Goal: Task Accomplishment & Management: Manage account settings

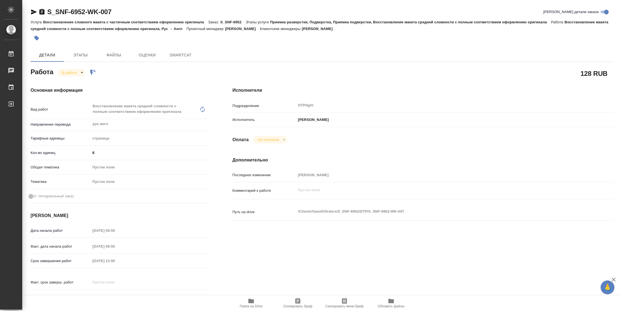
type textarea "x"
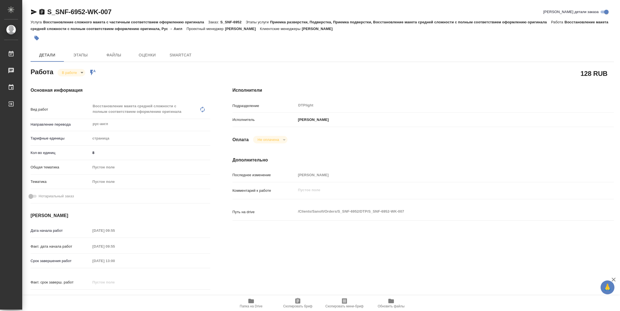
type textarea "x"
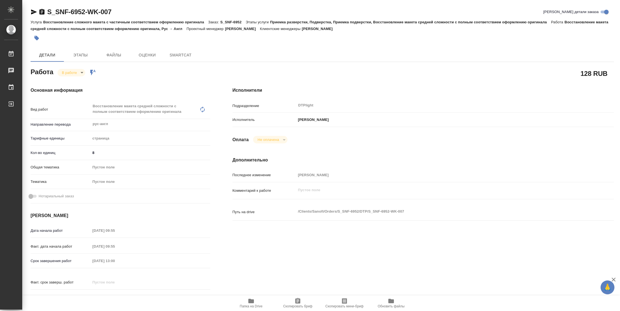
type textarea "x"
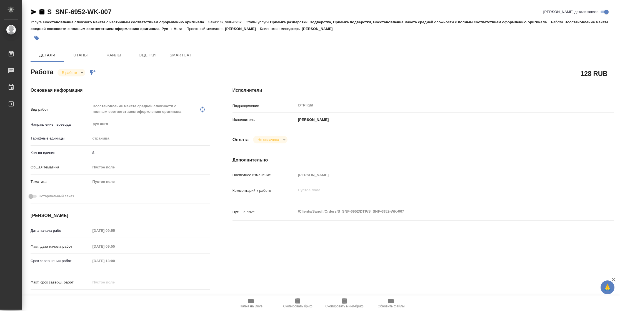
type textarea "x"
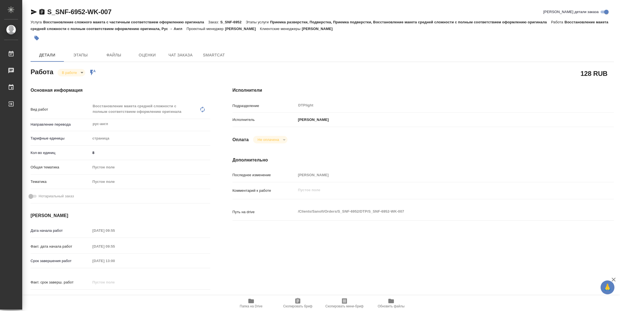
type textarea "x"
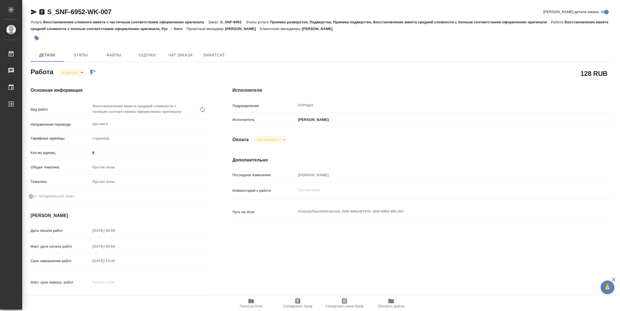
click at [252, 307] on span "Папка на Drive" at bounding box center [251, 306] width 23 height 4
type textarea "x"
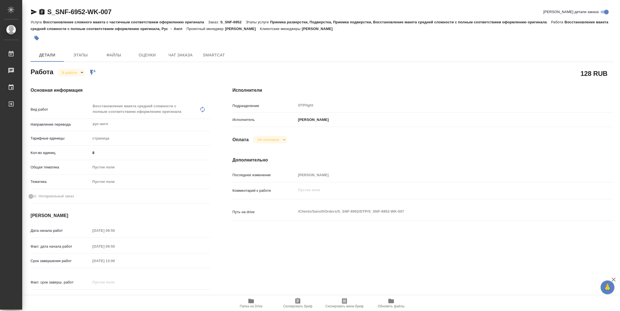
type textarea "x"
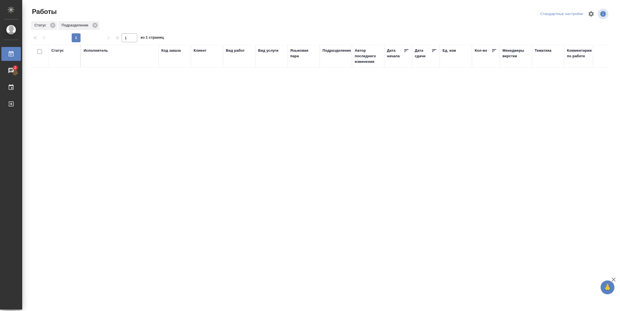
click at [339, 51] on div "Подразделение" at bounding box center [337, 51] width 29 height 6
click at [332, 68] on icon at bounding box center [334, 67] width 4 height 4
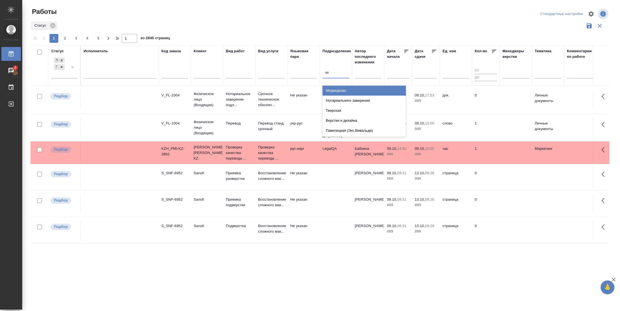
type input "вер"
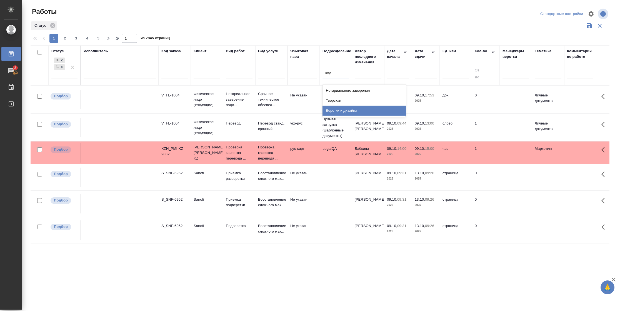
click at [345, 110] on div "Верстки и дизайна" at bounding box center [364, 111] width 83 height 10
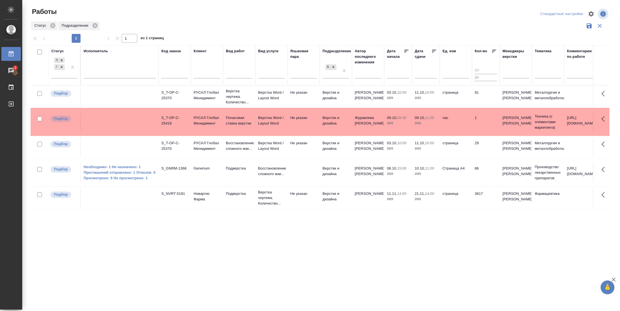
click at [432, 52] on icon at bounding box center [435, 51] width 6 height 6
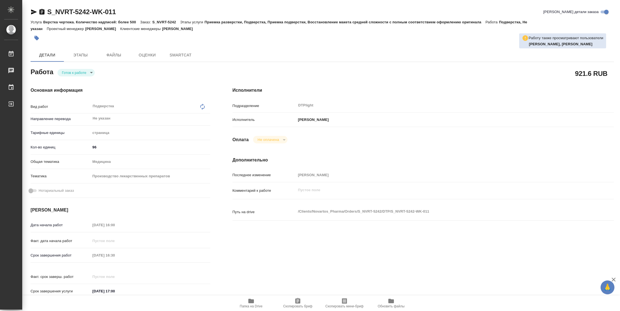
type textarea "x"
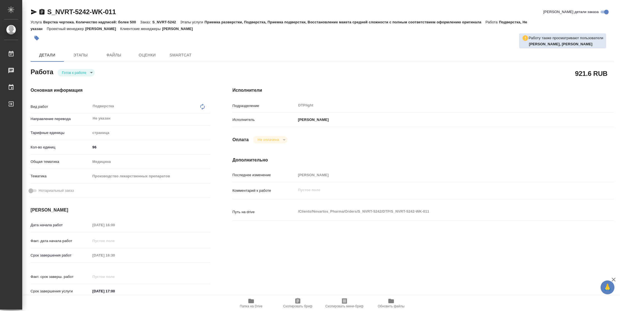
type textarea "x"
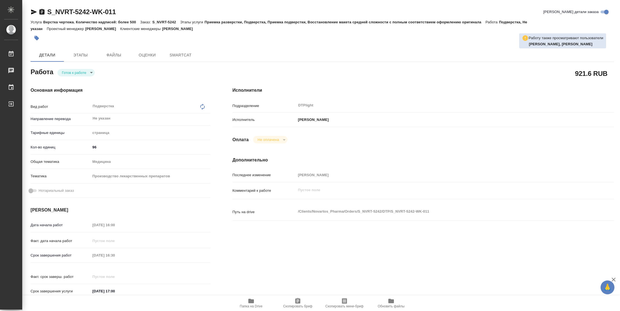
type textarea "x"
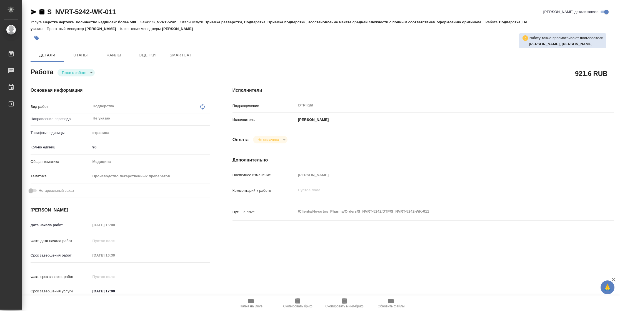
type textarea "x"
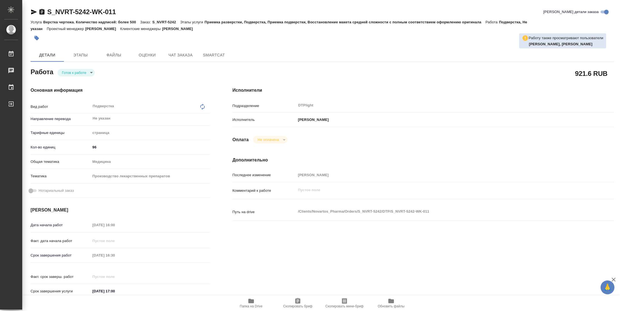
type textarea "x"
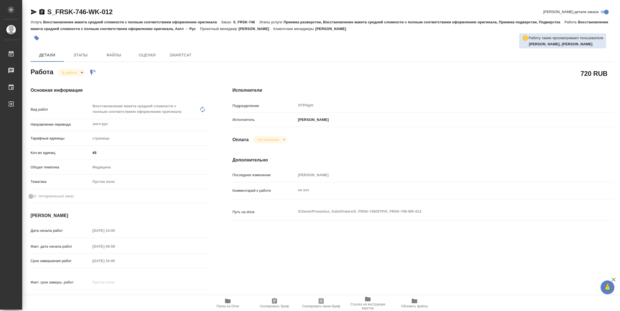
type textarea "x"
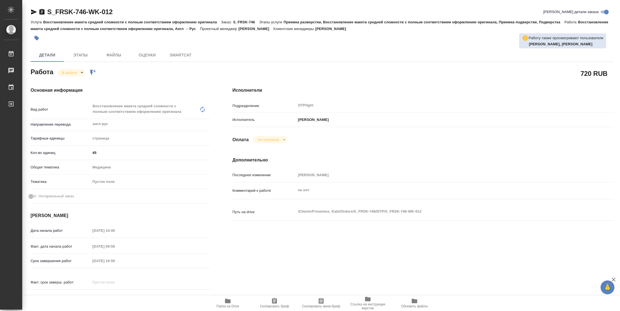
type textarea "x"
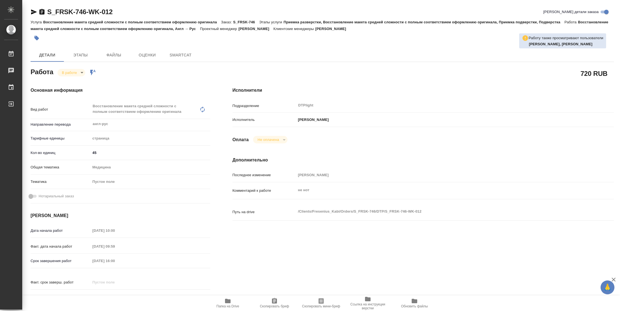
type textarea "x"
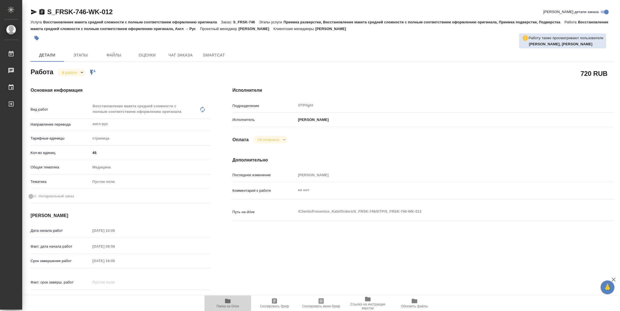
click at [232, 301] on span "Папка на Drive" at bounding box center [228, 303] width 40 height 11
type textarea "x"
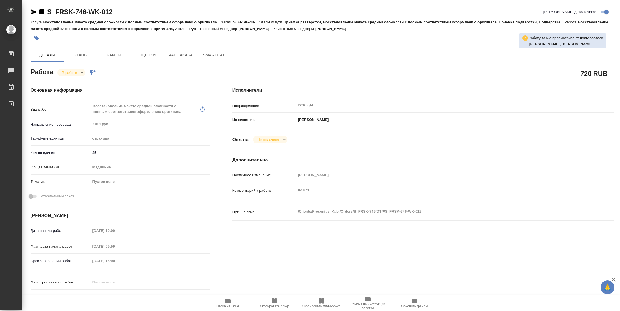
type textarea "x"
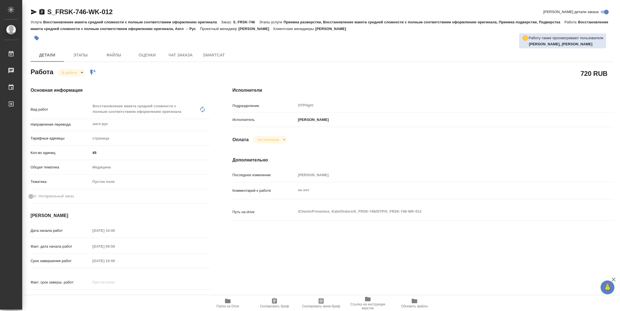
type textarea "x"
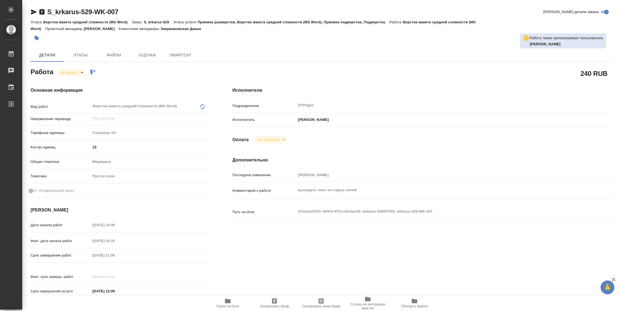
type textarea "x"
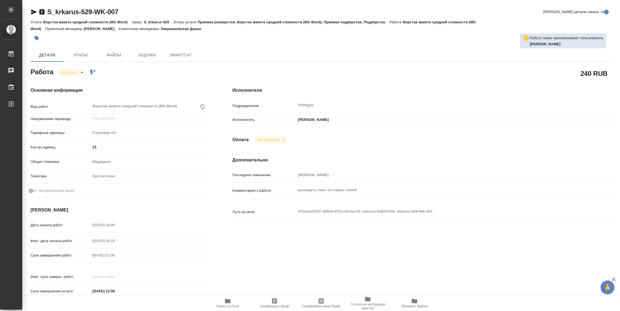
type textarea "x"
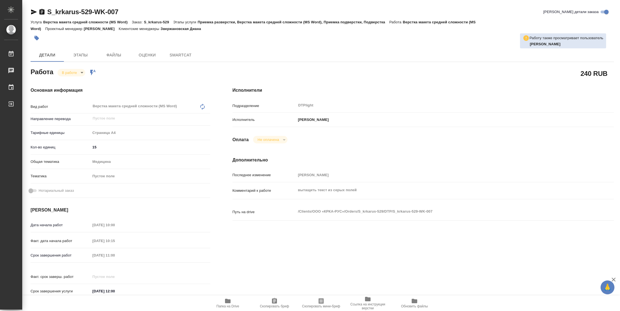
type textarea "x"
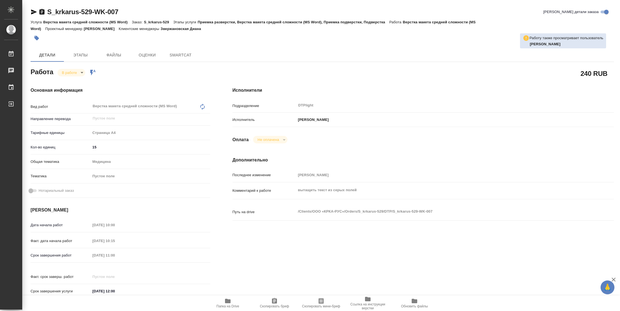
type textarea "x"
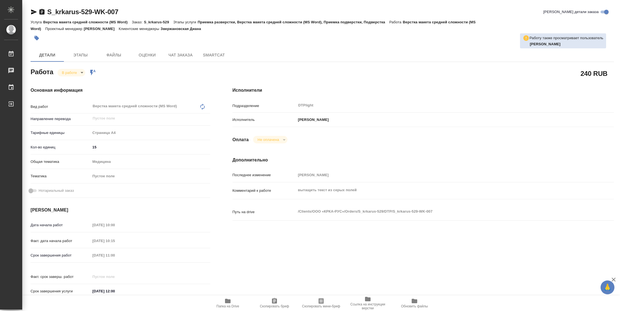
type textarea "x"
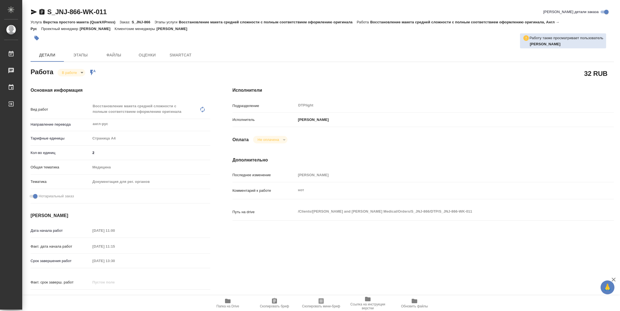
type textarea "x"
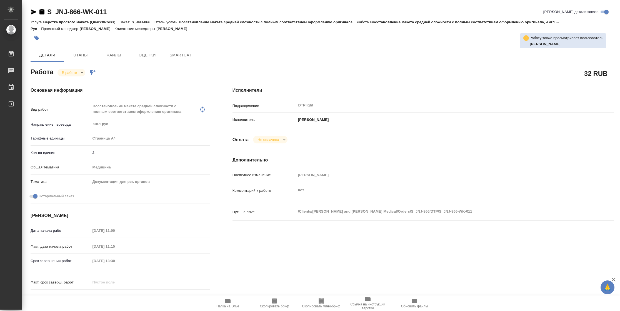
type textarea "x"
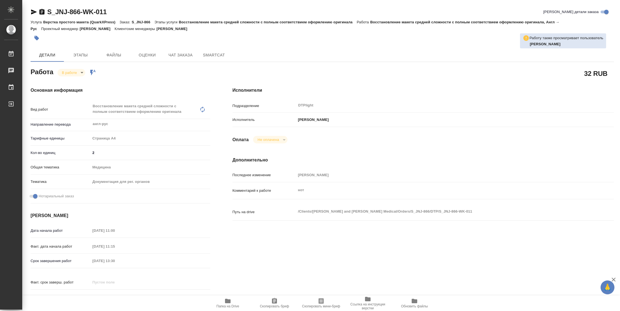
type textarea "x"
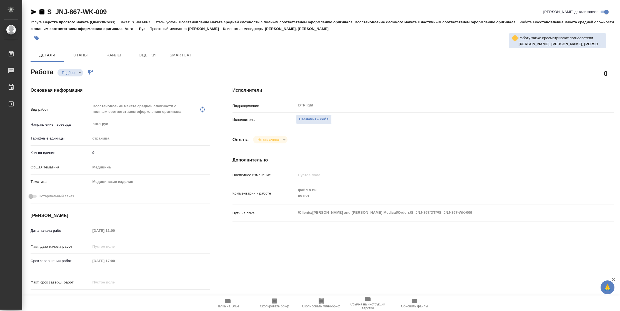
type textarea "x"
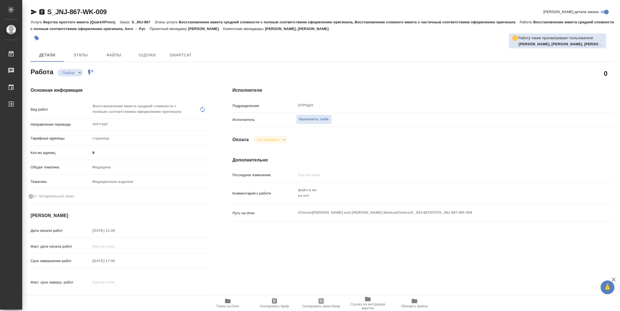
type textarea "x"
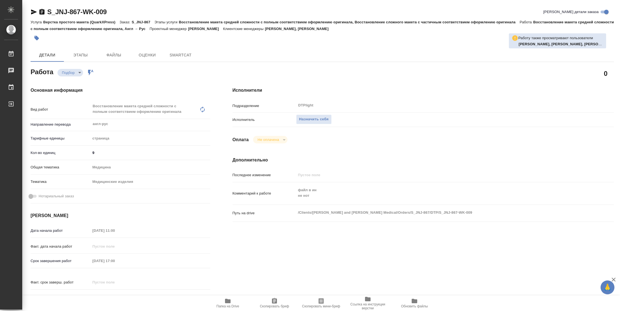
type textarea "x"
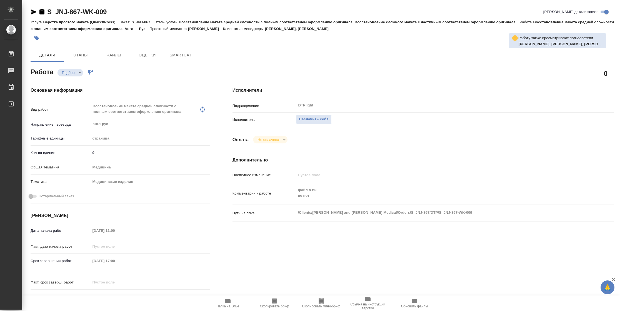
type textarea "x"
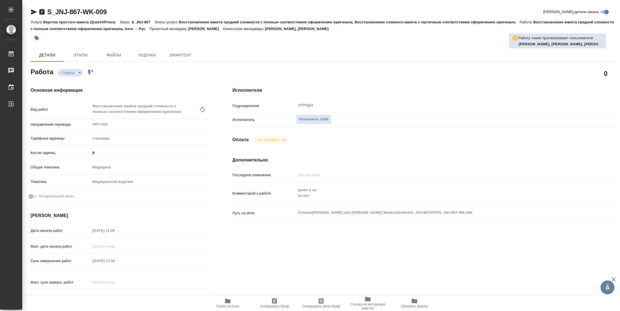
type textarea "x"
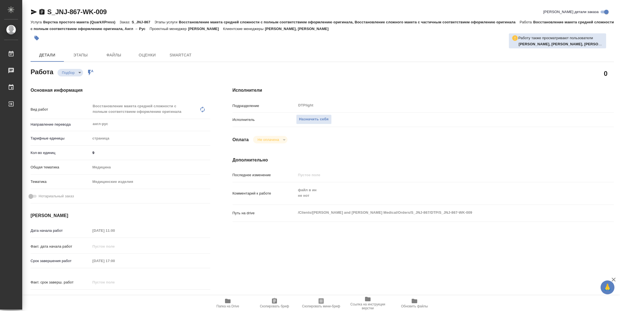
type textarea "x"
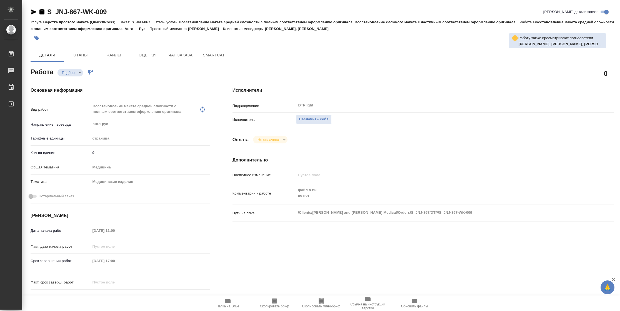
type textarea "x"
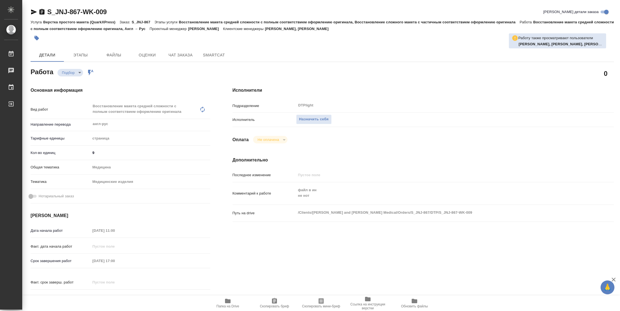
type textarea "x"
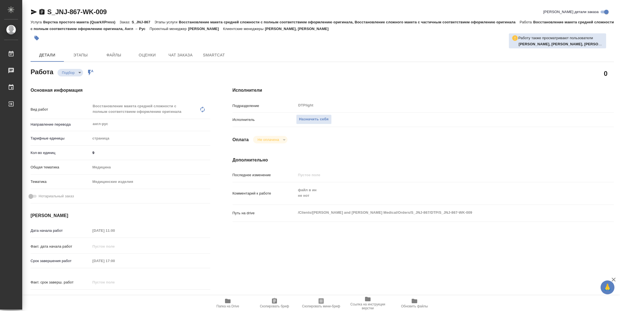
click at [225, 308] on span "Папка на Drive" at bounding box center [228, 306] width 23 height 4
type textarea "x"
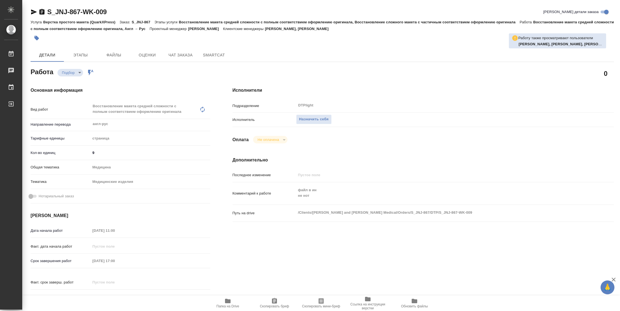
type textarea "x"
click at [326, 118] on span "Назначить себя" at bounding box center [313, 119] width 29 height 6
type textarea "x"
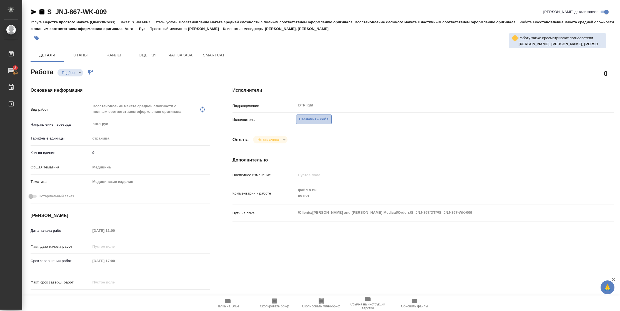
type textarea "x"
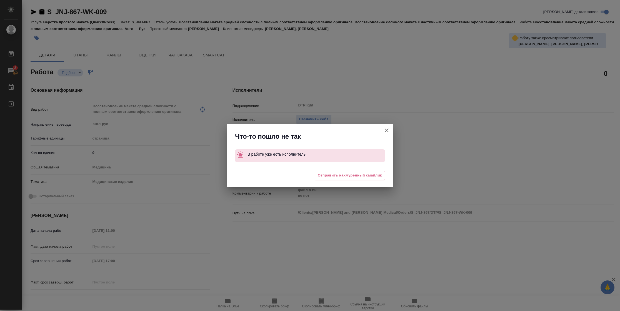
click at [388, 129] on icon "button" at bounding box center [387, 130] width 4 height 4
type textarea "x"
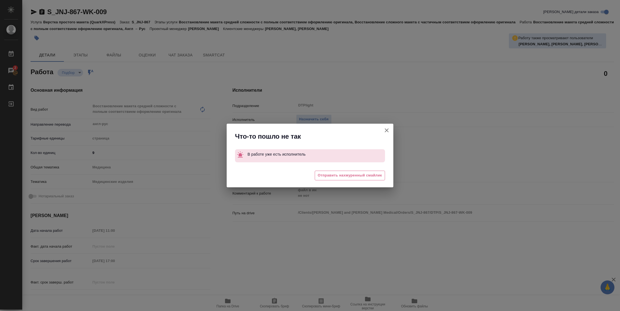
type textarea "x"
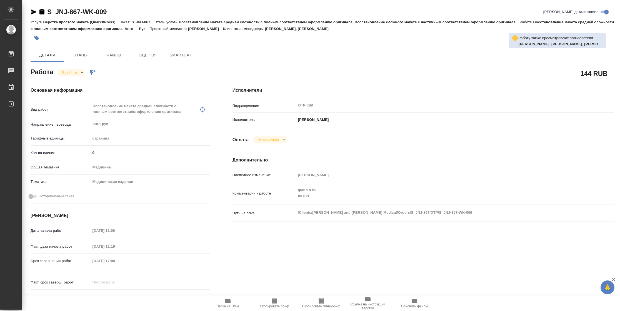
type textarea "x"
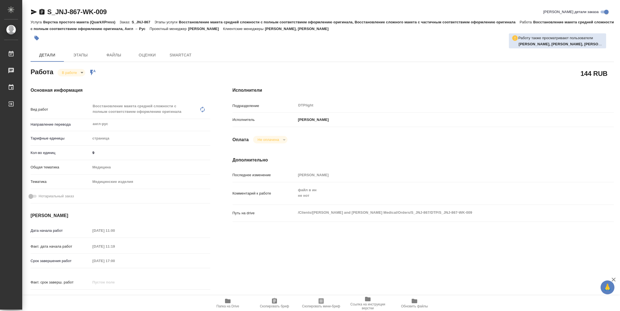
type textarea "x"
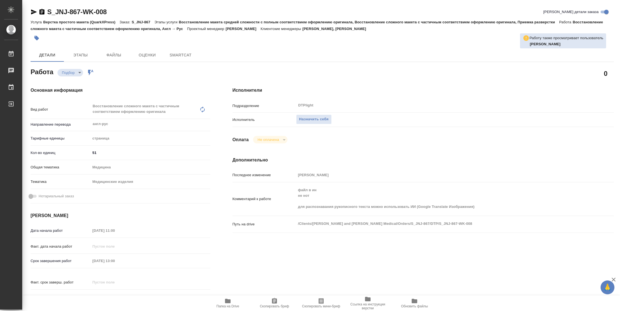
type textarea "x"
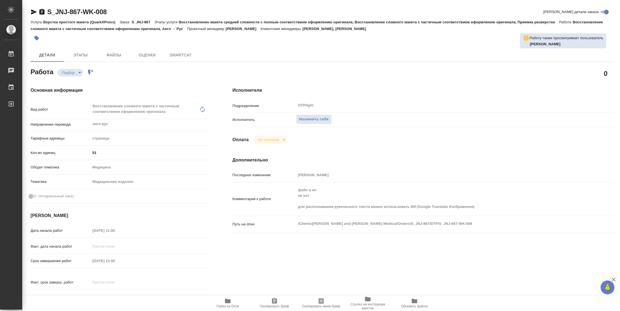
type textarea "x"
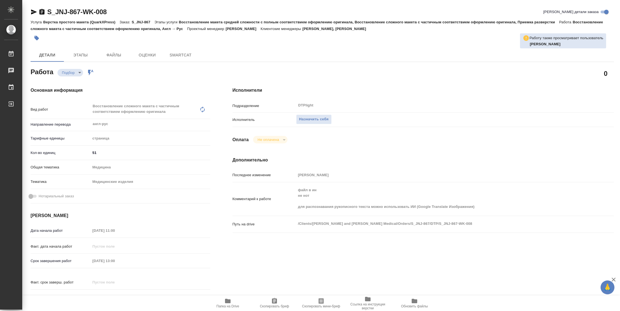
type textarea "x"
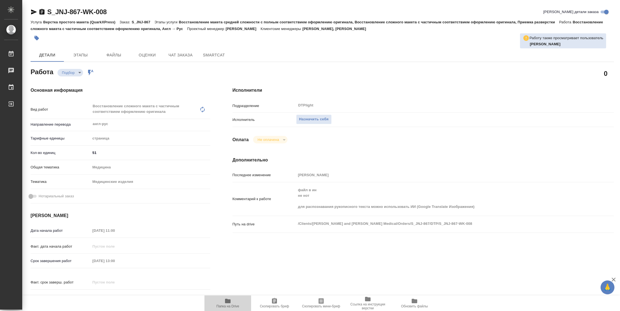
click at [235, 307] on span "Папка на Drive" at bounding box center [228, 306] width 23 height 4
type textarea "x"
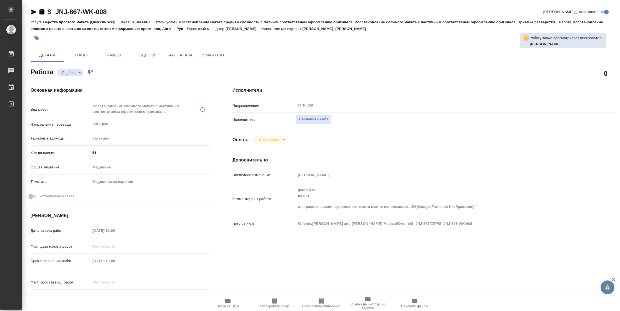
type textarea "x"
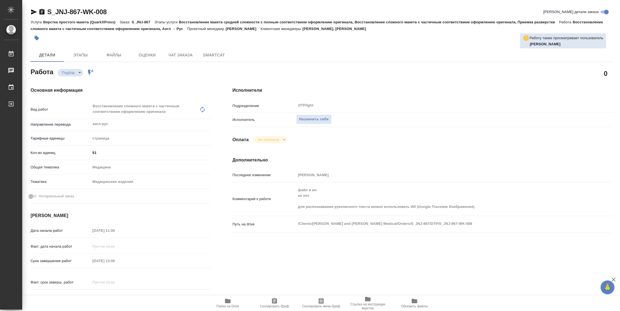
type textarea "x"
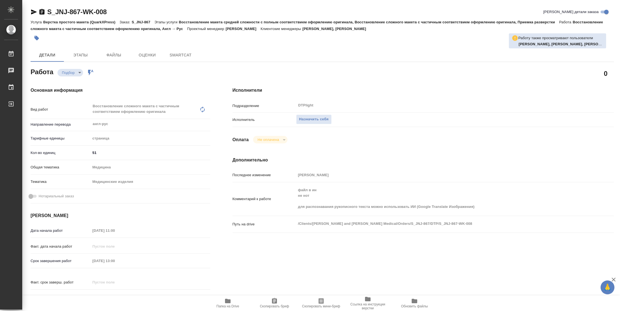
type textarea "x"
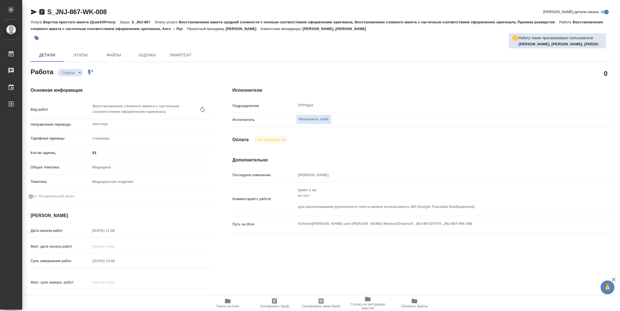
type textarea "x"
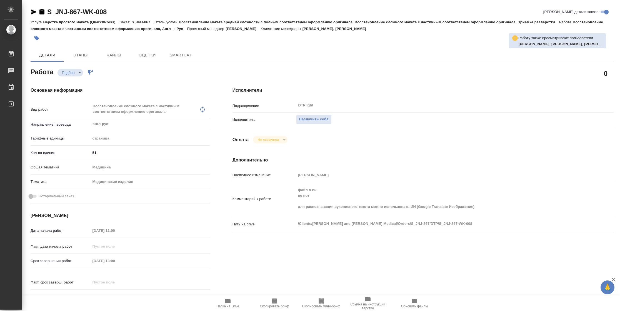
type textarea "x"
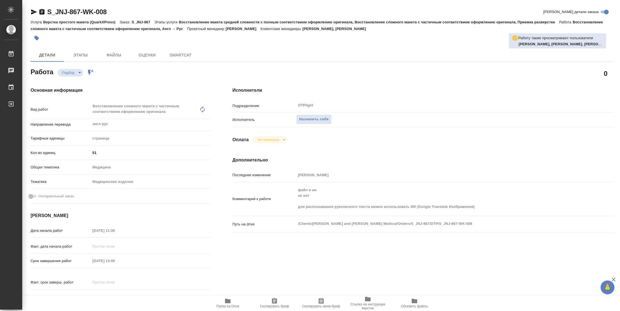
type textarea "x"
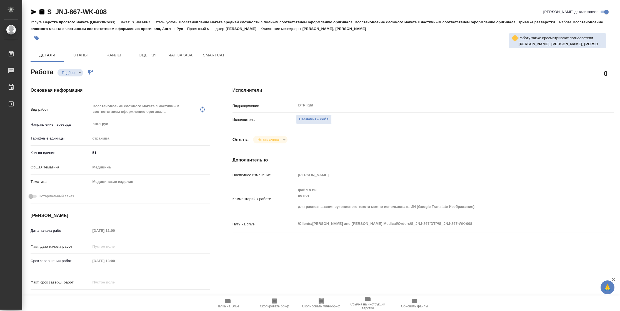
type textarea "x"
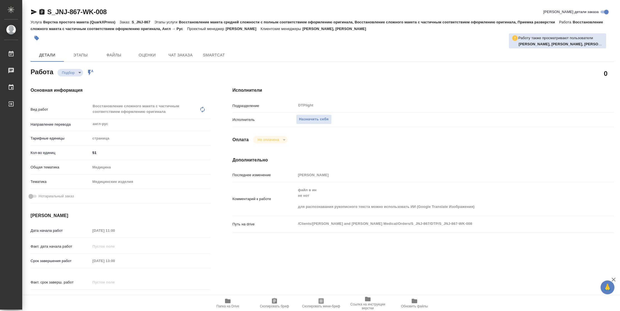
type textarea "x"
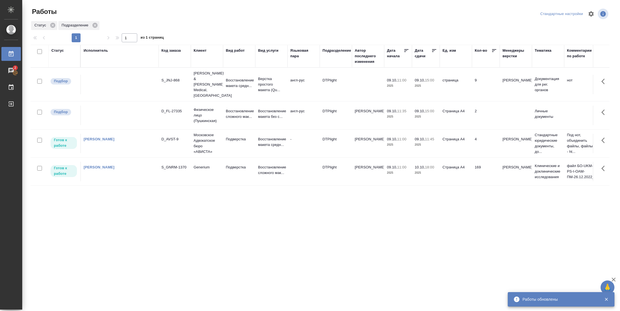
click at [473, 167] on td "169" at bounding box center [486, 171] width 28 height 19
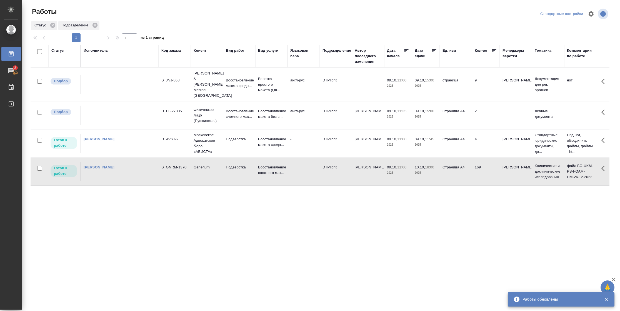
click at [473, 167] on td "169" at bounding box center [486, 171] width 28 height 19
click at [461, 134] on td "Страница А4" at bounding box center [456, 143] width 32 height 19
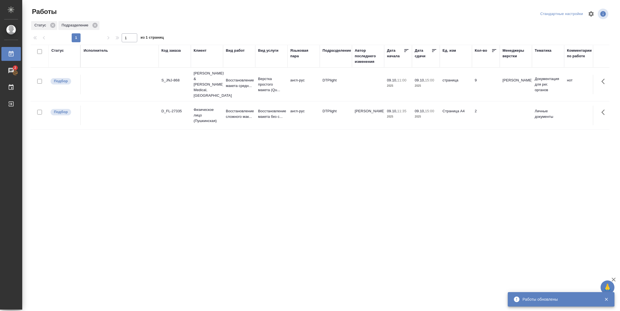
click at [61, 51] on div "Статус" at bounding box center [57, 51] width 13 height 6
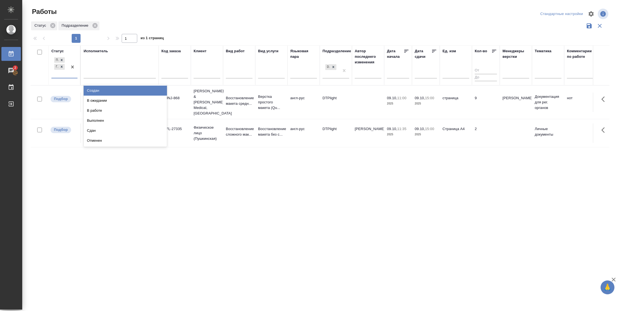
click at [64, 74] on div "Подбор Готов к работе" at bounding box center [59, 67] width 16 height 22
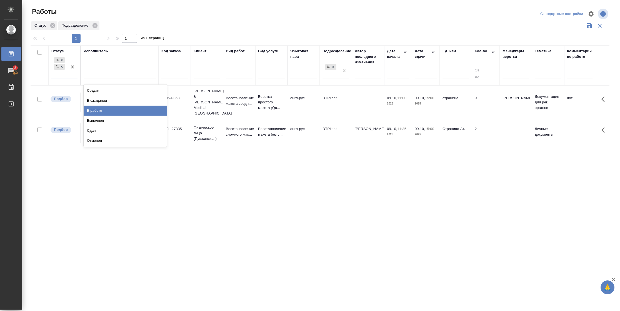
drag, startPoint x: 101, startPoint y: 109, endPoint x: 101, endPoint y: 99, distance: 10.0
click at [101, 109] on div "В работе" at bounding box center [125, 111] width 83 height 10
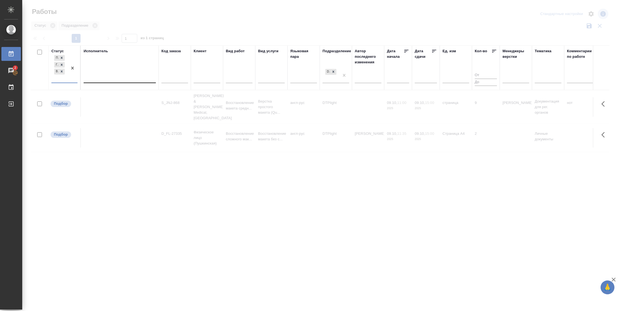
click at [101, 79] on div at bounding box center [120, 77] width 72 height 8
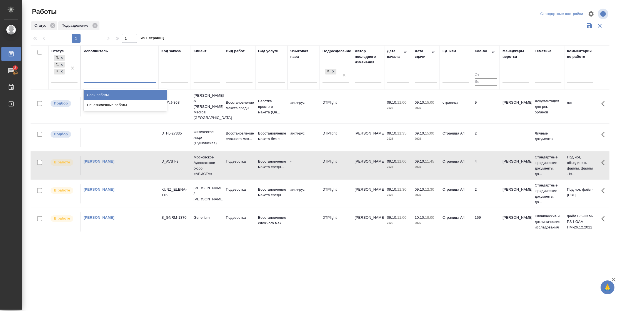
click at [101, 95] on div "Свои работы" at bounding box center [125, 95] width 83 height 10
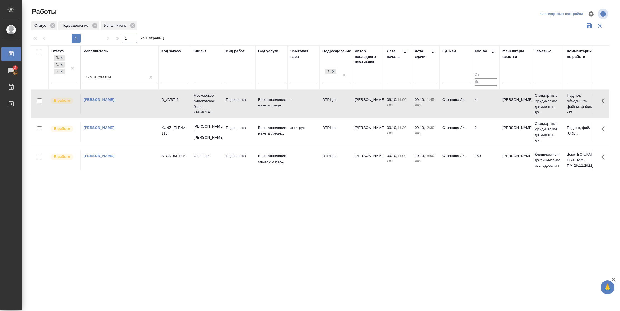
click at [432, 52] on icon at bounding box center [435, 51] width 6 height 6
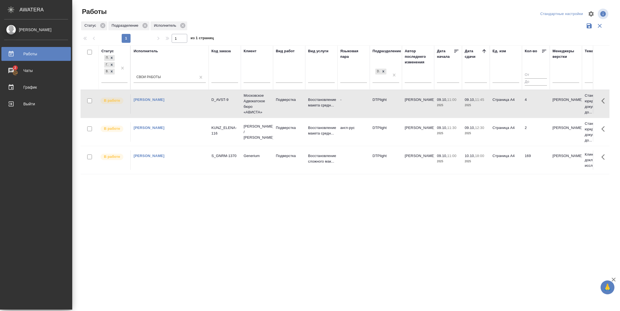
click at [528, 108] on td "4" at bounding box center [536, 103] width 28 height 19
click at [428, 105] on td "[PERSON_NAME]" at bounding box center [418, 103] width 32 height 19
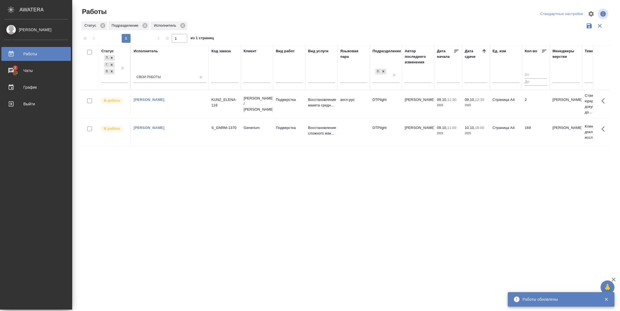
click at [527, 103] on td "2" at bounding box center [536, 103] width 28 height 19
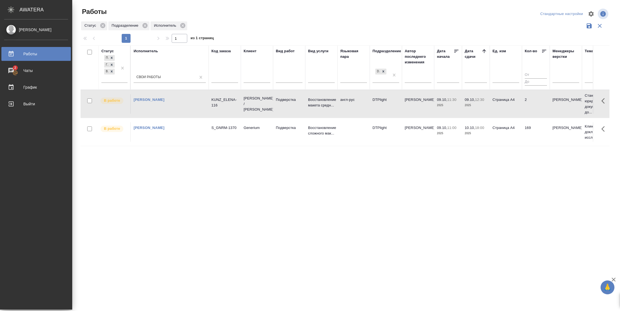
click at [527, 103] on td "2" at bounding box center [536, 103] width 28 height 19
click at [118, 79] on div "Подбор Готов к работе В работе" at bounding box center [109, 68] width 16 height 29
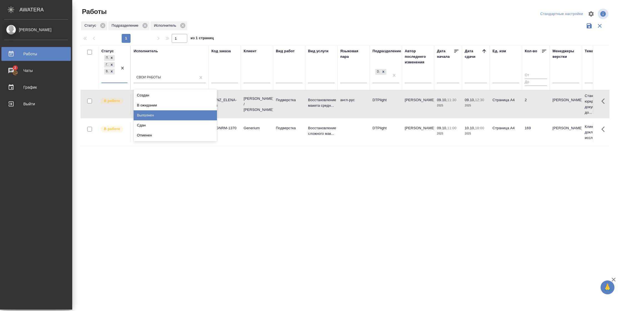
click at [525, 102] on td "2" at bounding box center [536, 104] width 28 height 19
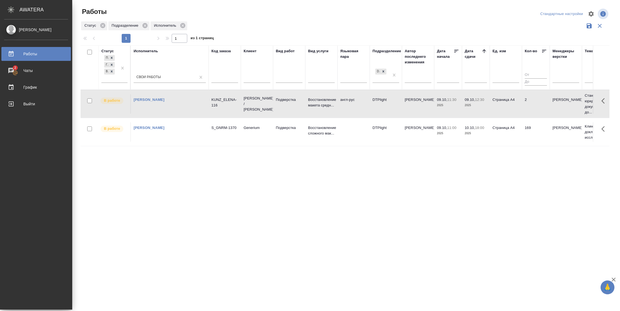
click at [525, 102] on td "2" at bounding box center [536, 103] width 28 height 19
click at [338, 105] on td "англ-рус" at bounding box center [354, 103] width 32 height 19
click at [400, 106] on td "DTPlight" at bounding box center [386, 103] width 32 height 19
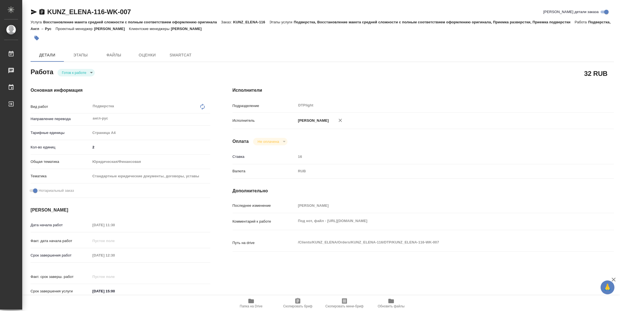
type textarea "x"
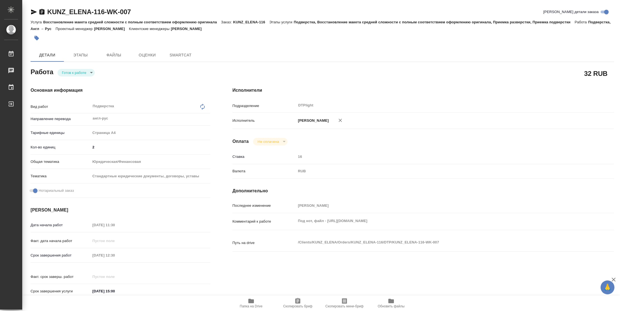
type textarea "x"
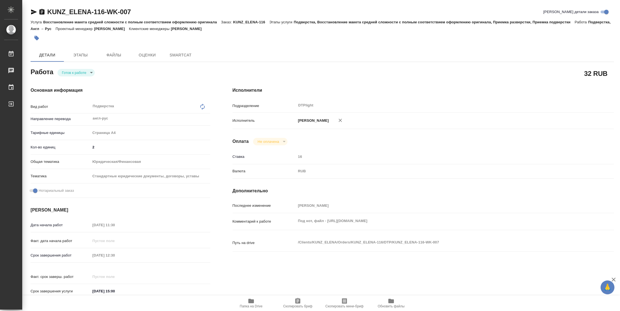
type textarea "x"
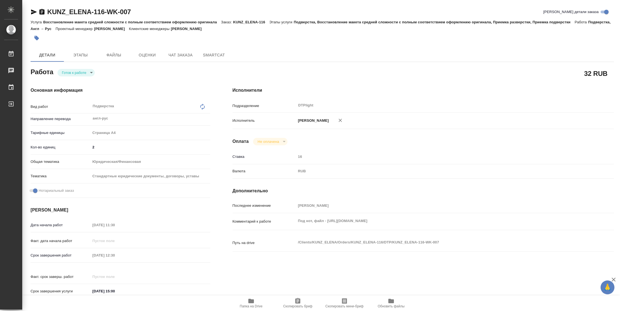
type textarea "x"
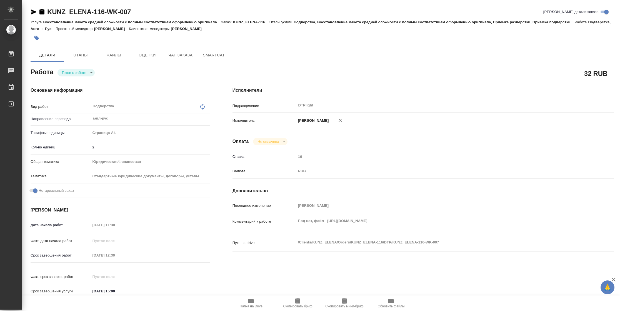
type textarea "x"
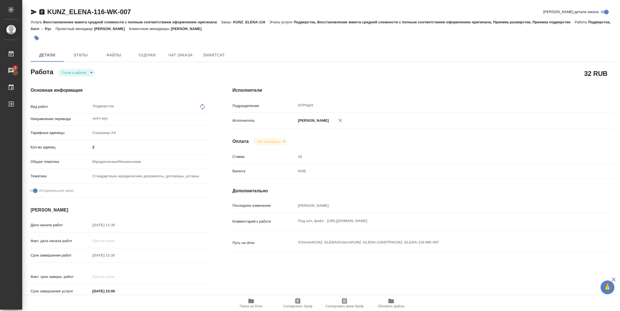
click at [79, 69] on body "🙏 .cls-1 fill:#fff; AWATERA Vasilyeva Natalia Работы 2 Чаты График Выйти KUNZ_E…" at bounding box center [310, 155] width 620 height 311
click at [79, 69] on button "В работе" at bounding box center [71, 72] width 18 height 6
type textarea "x"
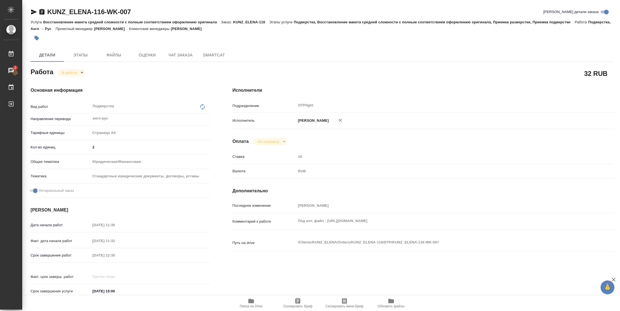
type textarea "x"
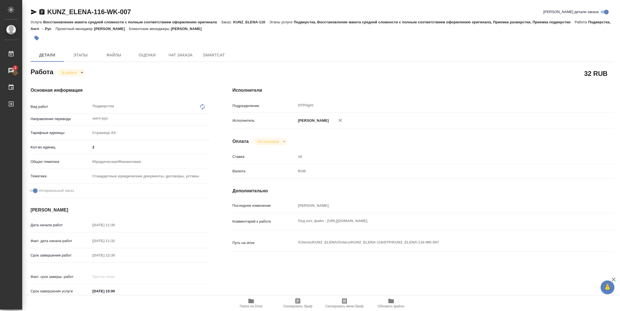
type textarea "x"
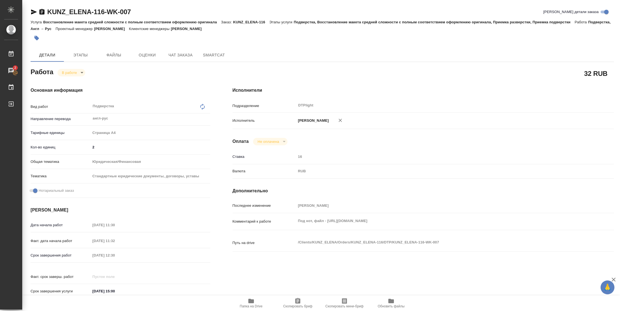
type textarea "x"
click at [32, 11] on icon "button" at bounding box center [34, 11] width 6 height 5
click at [251, 306] on span "Папка на Drive" at bounding box center [251, 306] width 23 height 4
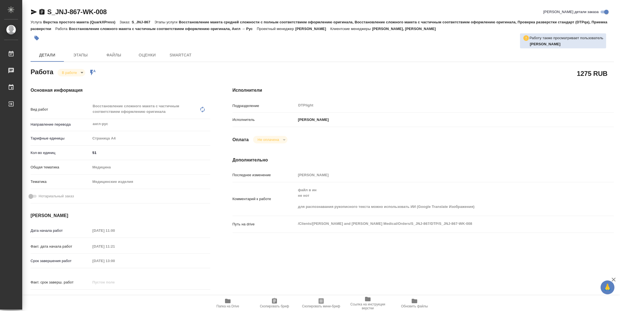
type textarea "x"
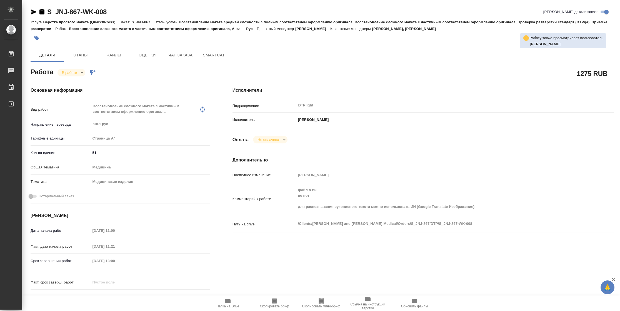
type textarea "x"
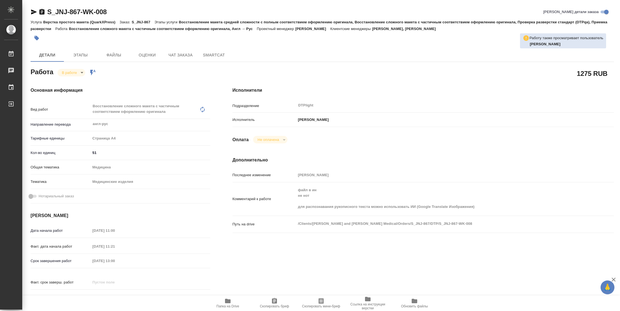
type textarea "x"
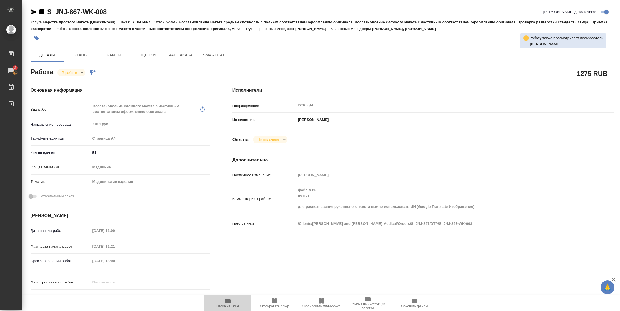
click at [224, 305] on span "Папка на Drive" at bounding box center [228, 306] width 23 height 4
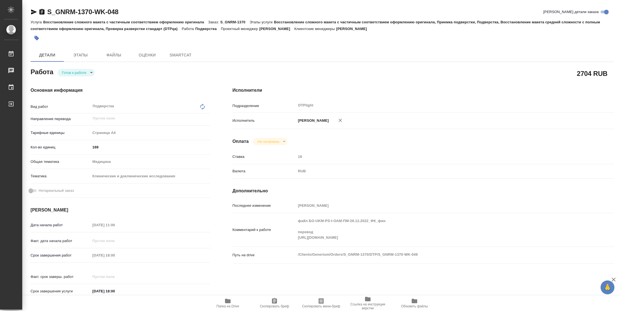
type textarea "x"
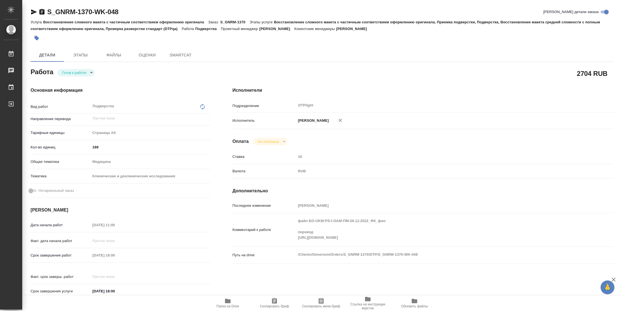
type textarea "x"
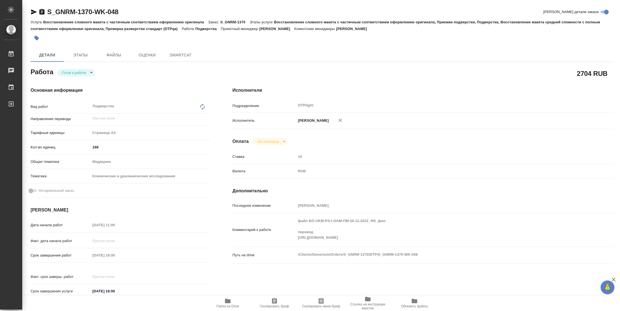
type textarea "x"
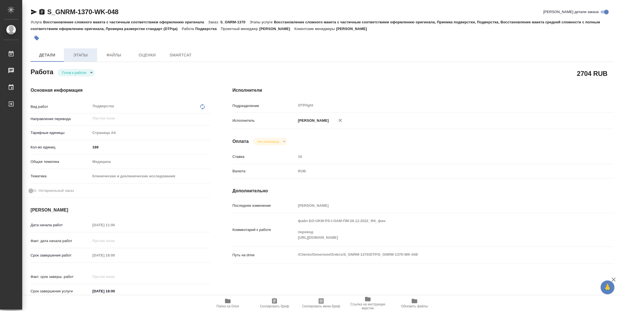
type textarea "x"
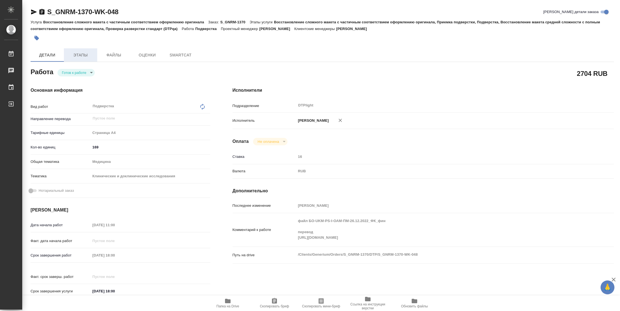
type textarea "x"
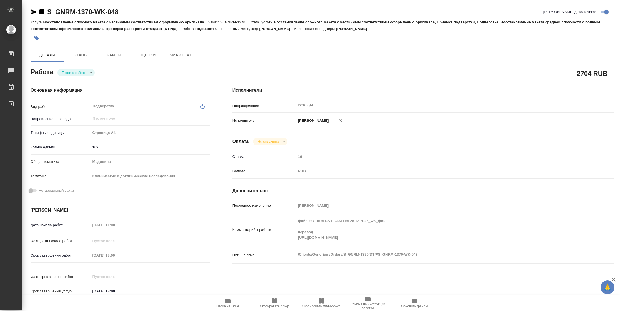
type textarea "x"
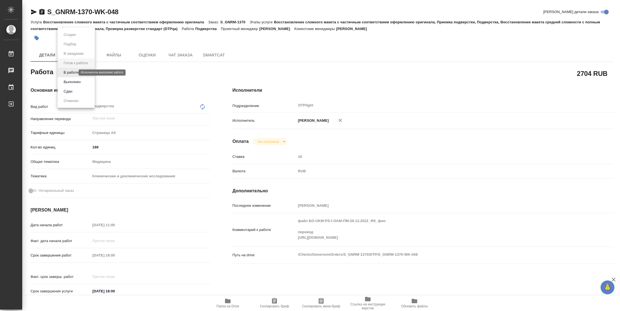
click at [71, 72] on body "🙏 .cls-1 fill:#fff; AWATERA Vasilyeva Natalia Работы Чаты График Выйти S_GNRM-1…" at bounding box center [310, 155] width 620 height 311
click at [71, 72] on button "В работе" at bounding box center [71, 72] width 18 height 6
type textarea "x"
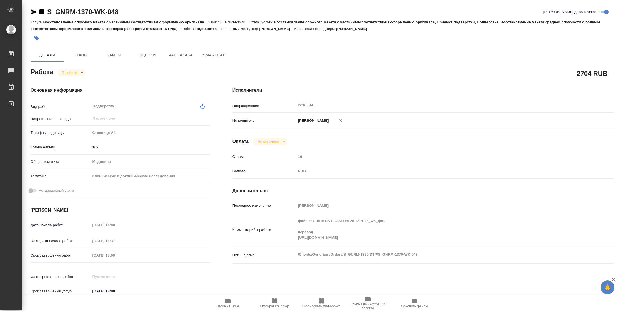
type textarea "x"
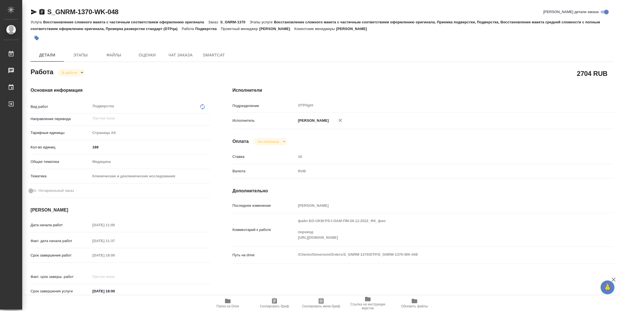
type textarea "x"
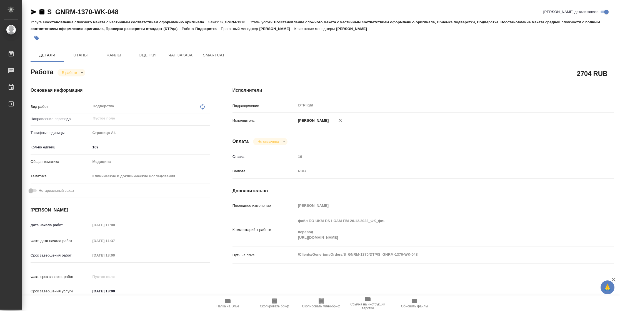
type textarea "x"
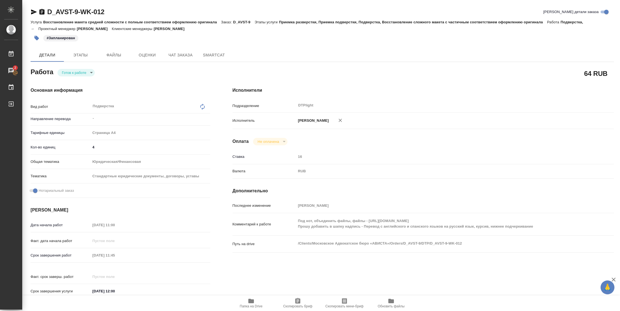
click at [76, 70] on body "🙏 .cls-1 fill:#fff; AWATERA Vasilyeva Natalia Работы 2 Чаты График Выйти D_AVST…" at bounding box center [310, 155] width 620 height 311
click at [76, 74] on button "В работе" at bounding box center [71, 72] width 18 height 6
type textarea "x"
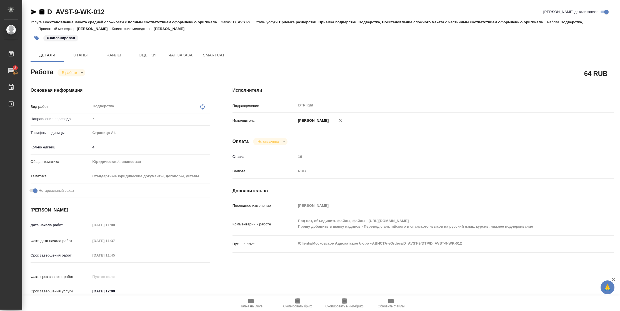
type textarea "x"
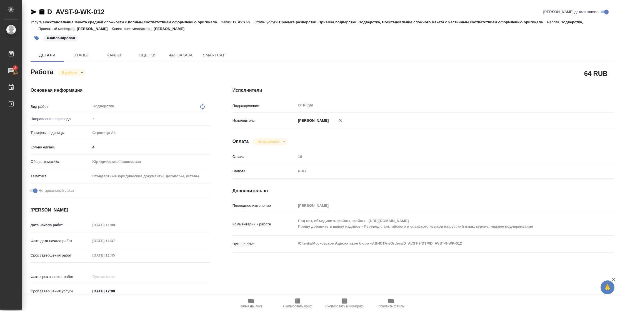
type textarea "x"
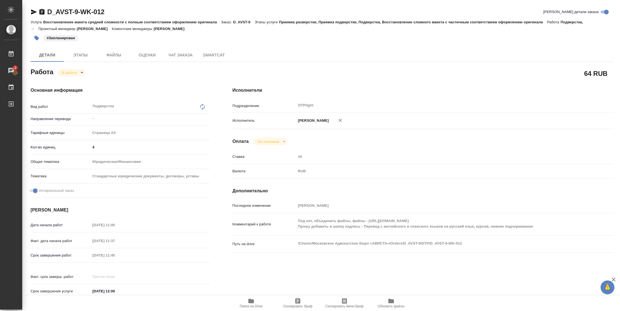
type textarea "x"
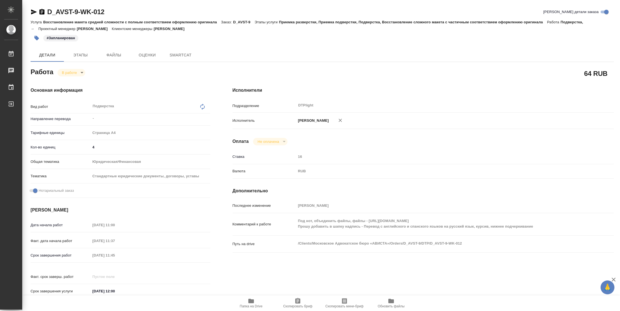
type textarea "x"
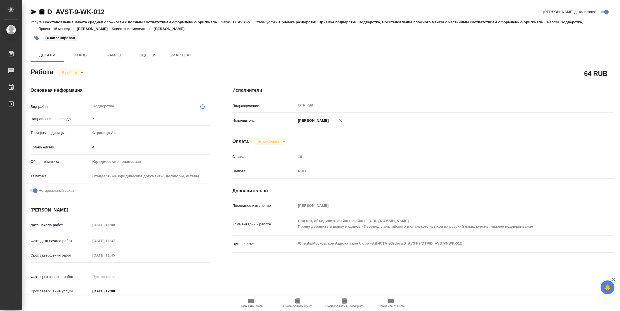
type textarea "x"
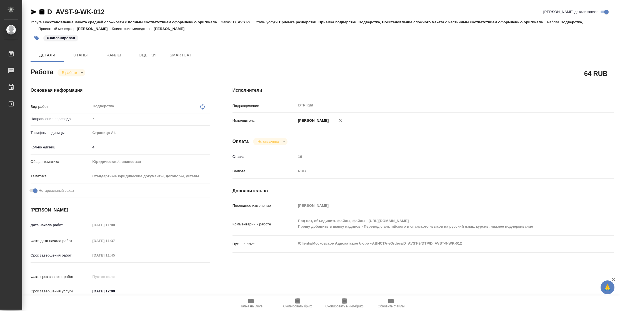
type textarea "x"
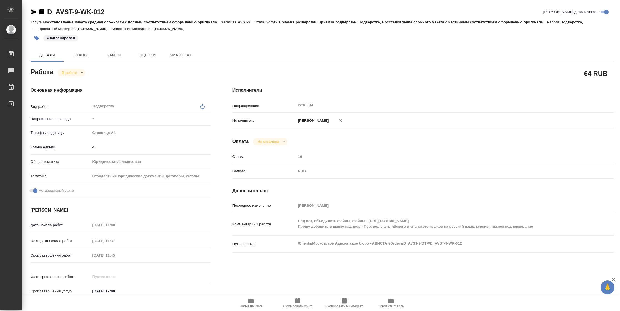
type textarea "x"
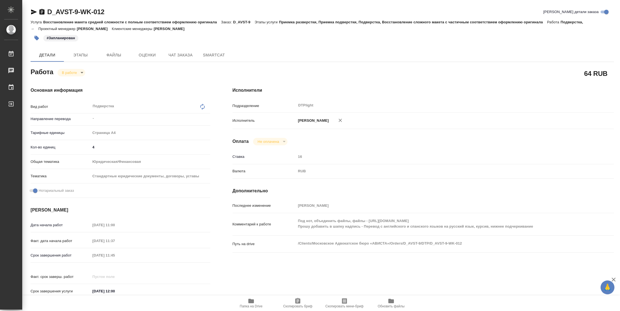
type textarea "x"
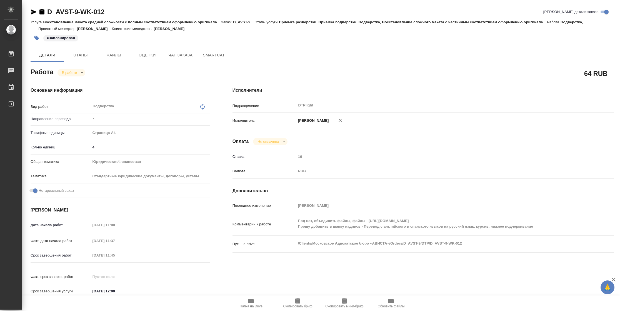
type textarea "x"
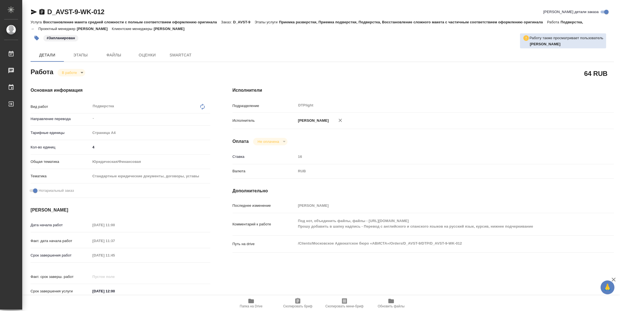
type textarea "x"
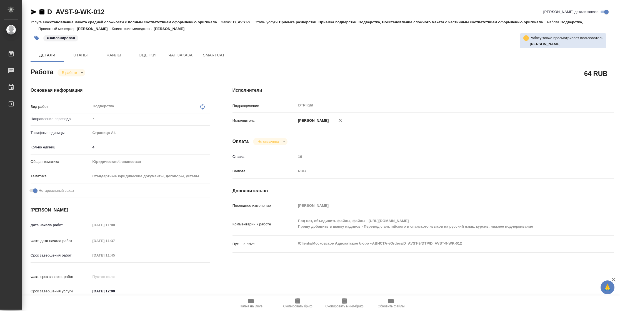
type textarea "x"
click at [258, 305] on span "Папка на Drive" at bounding box center [251, 306] width 23 height 4
type textarea "x"
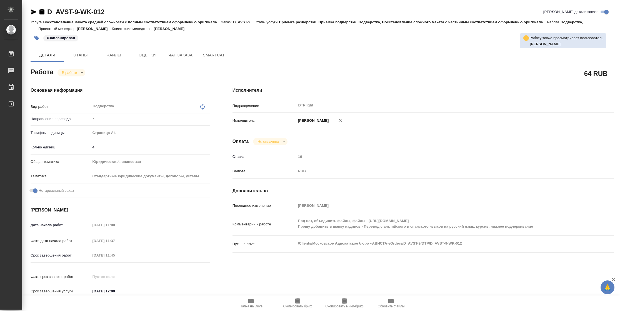
type textarea "x"
click at [253, 303] on icon "button" at bounding box center [252, 301] width 6 height 4
click at [76, 70] on body "🙏 .cls-1 fill:#fff; AWATERA Vasilyeva Natalia Работы 2 Чаты График Выйти D_AVST…" at bounding box center [310, 155] width 620 height 311
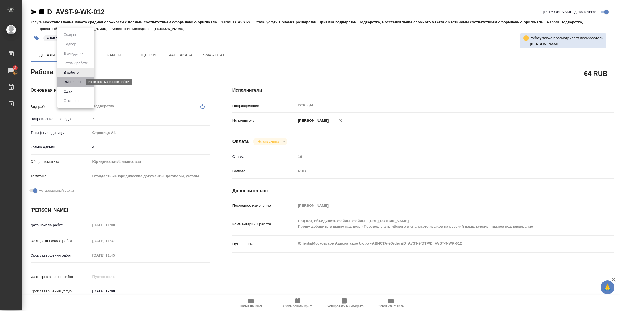
click at [74, 83] on button "Выполнен" at bounding box center [72, 82] width 20 height 6
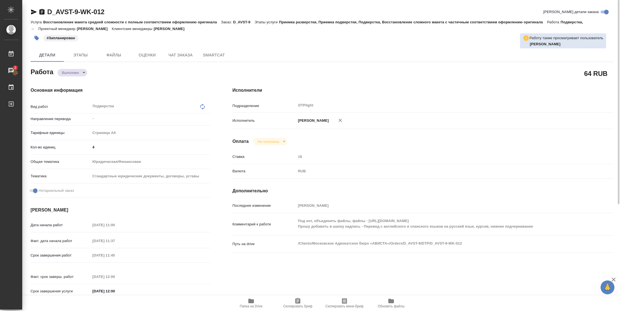
type textarea "x"
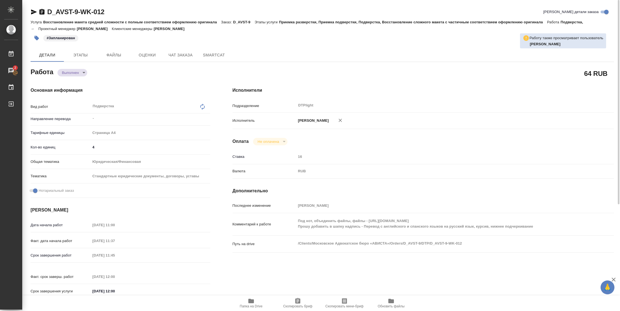
type textarea "x"
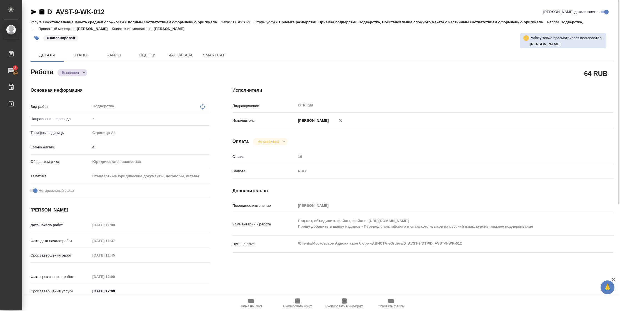
type textarea "x"
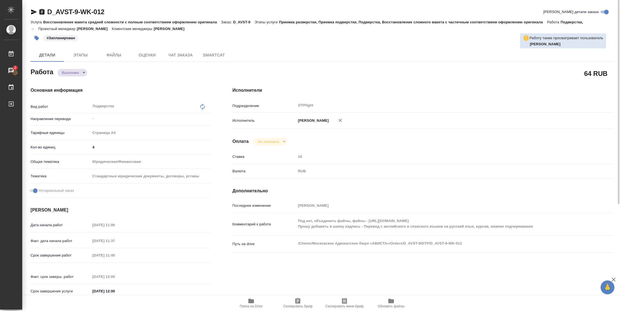
type textarea "x"
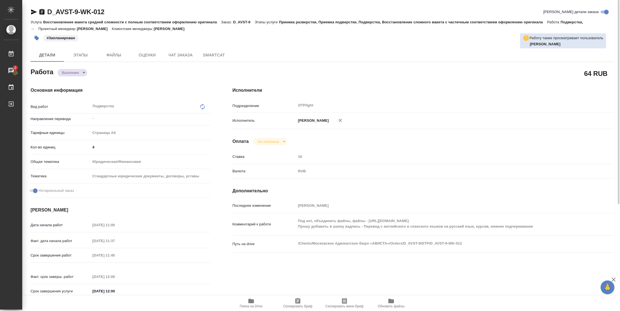
click at [32, 11] on icon "button" at bounding box center [34, 11] width 6 height 5
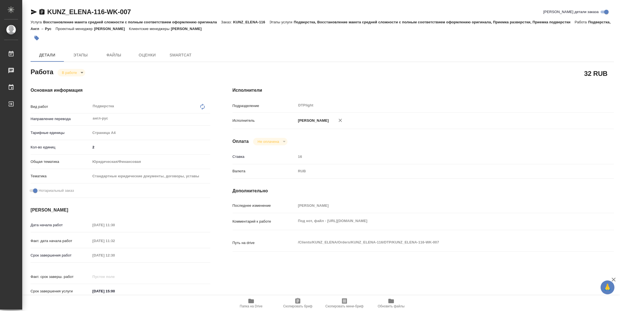
type textarea "x"
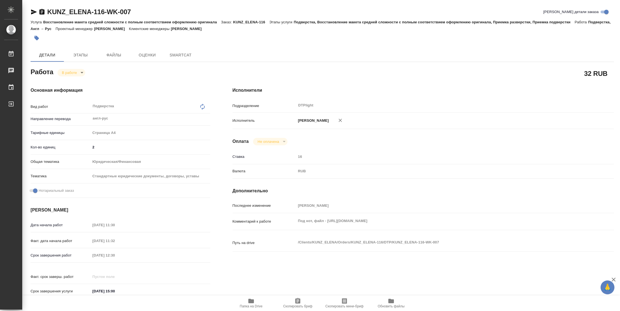
type textarea "x"
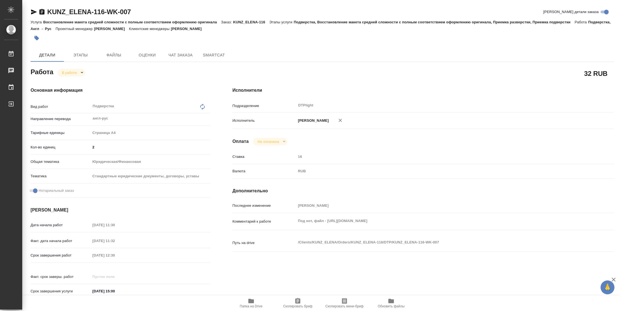
type textarea "x"
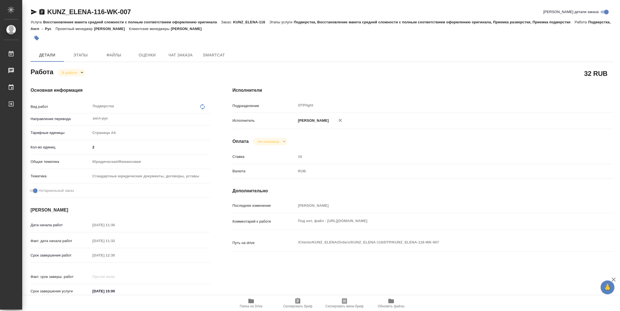
type textarea "x"
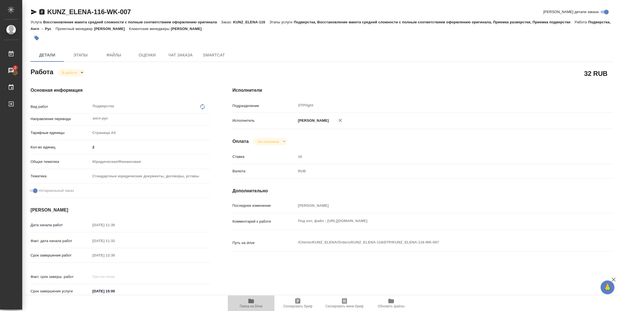
click at [249, 304] on icon "button" at bounding box center [251, 301] width 7 height 7
click at [35, 13] on icon "button" at bounding box center [34, 12] width 7 height 7
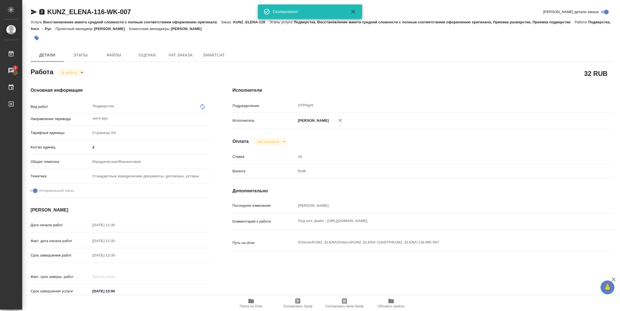
scroll to position [163, 0]
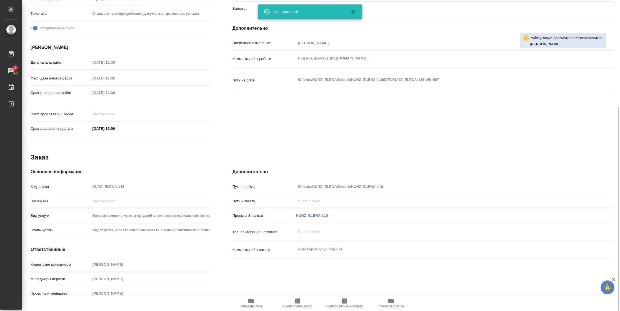
click at [253, 302] on icon "button" at bounding box center [252, 301] width 6 height 4
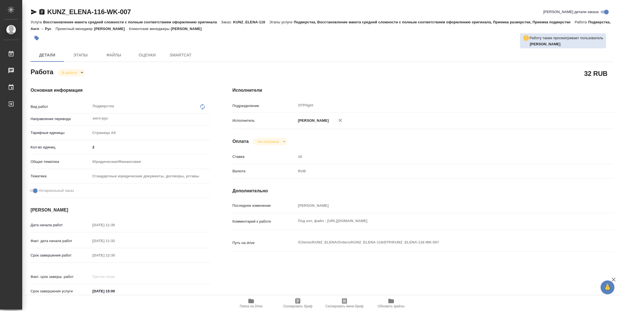
type textarea "x"
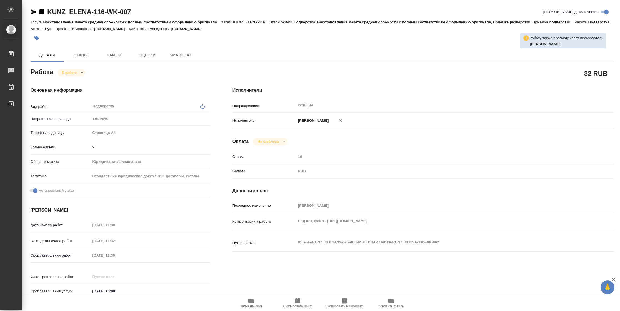
type textarea "x"
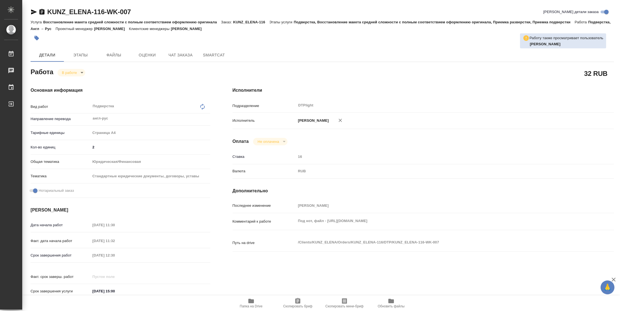
type textarea "x"
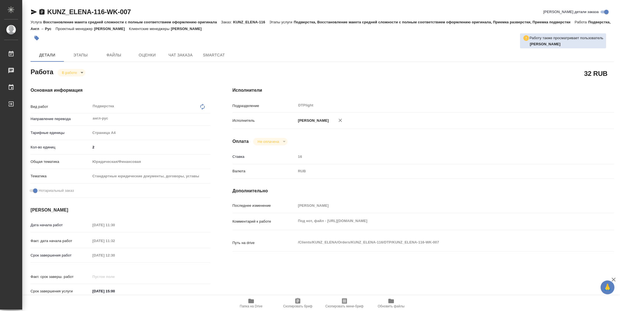
type textarea "x"
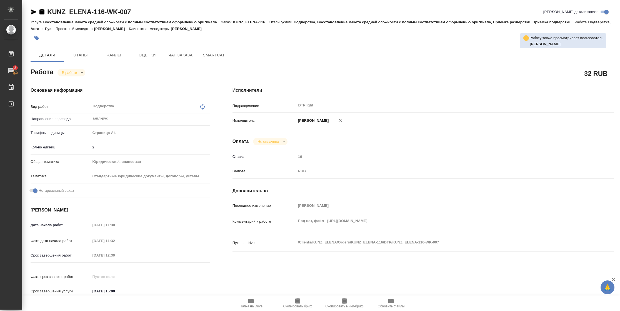
click at [255, 302] on span "Папка на Drive" at bounding box center [251, 303] width 40 height 11
type textarea "x"
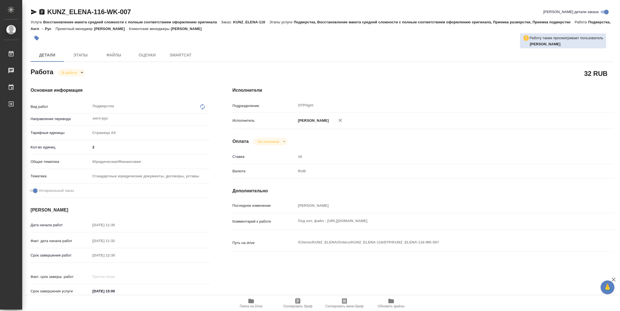
type textarea "x"
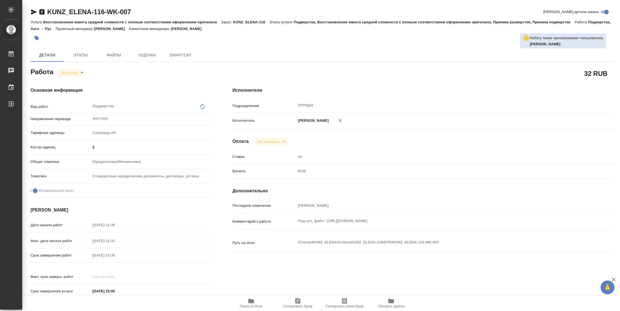
type textarea "x"
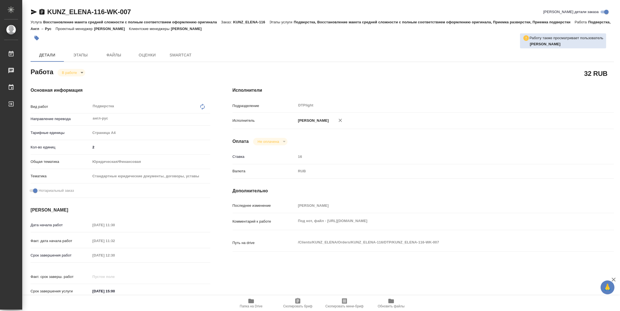
type textarea "x"
click at [252, 303] on icon "button" at bounding box center [251, 301] width 7 height 7
type textarea "x"
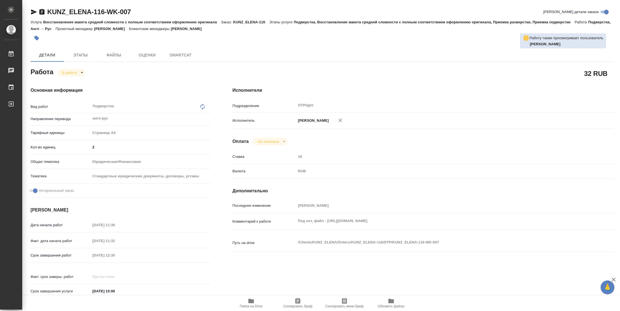
type textarea "x"
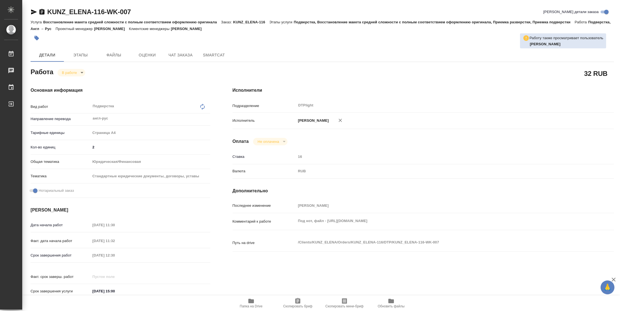
type textarea "x"
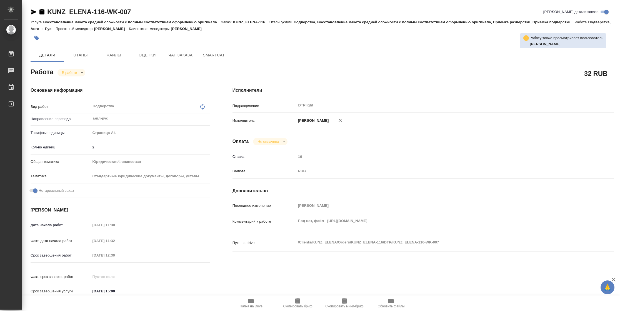
type textarea "x"
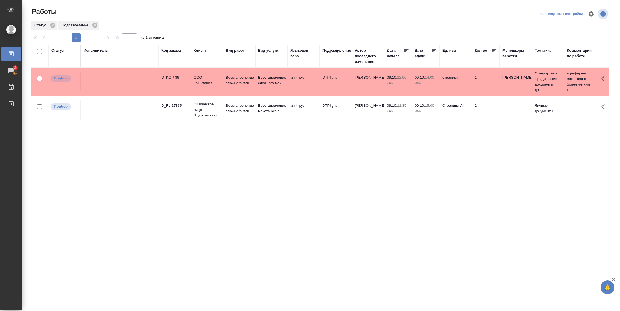
click at [61, 52] on div "Статус" at bounding box center [57, 51] width 13 height 6
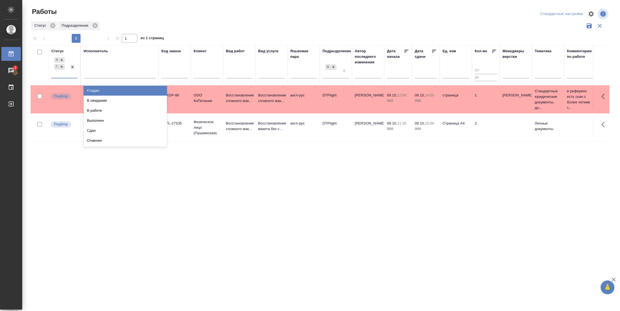
click at [67, 73] on div "Подбор Готов к работе" at bounding box center [59, 67] width 16 height 22
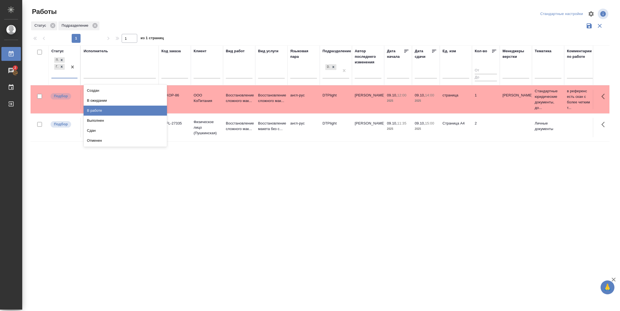
click at [112, 108] on div "В работе" at bounding box center [125, 111] width 83 height 10
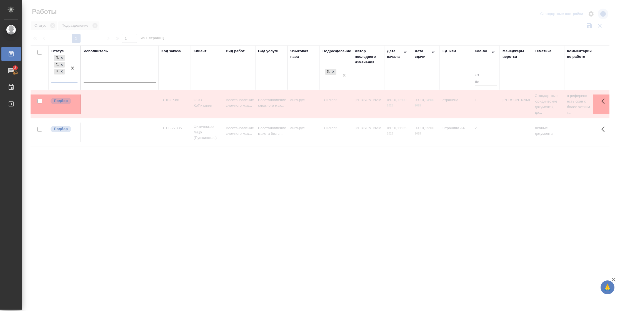
click at [113, 79] on div at bounding box center [120, 77] width 72 height 8
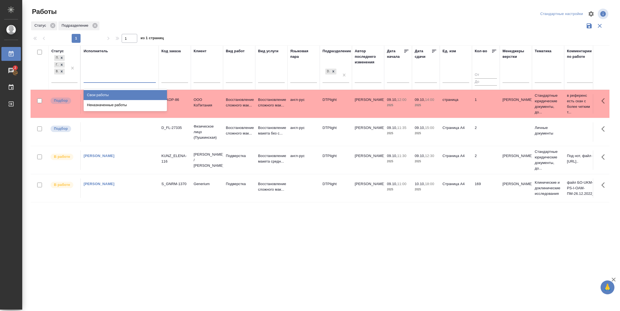
click at [110, 93] on div "Свои работы" at bounding box center [125, 95] width 83 height 10
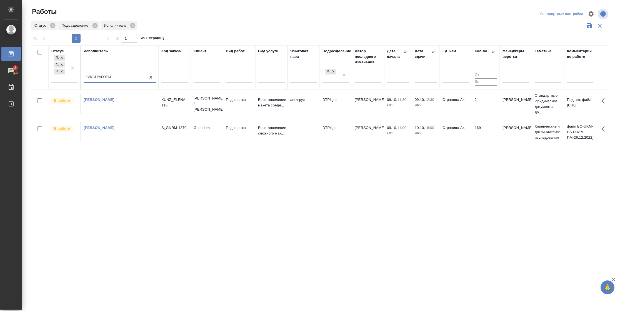
click at [479, 102] on td "2" at bounding box center [486, 103] width 28 height 19
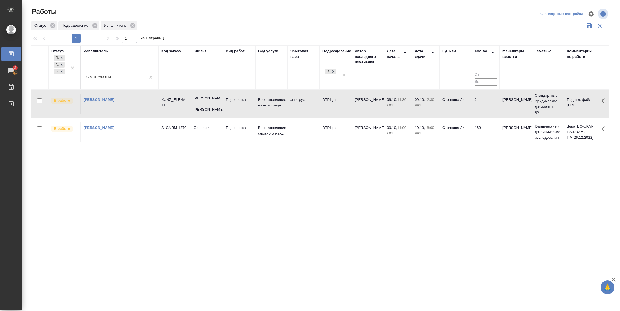
click at [479, 102] on td "2" at bounding box center [486, 103] width 28 height 19
click at [494, 103] on td "2" at bounding box center [486, 103] width 28 height 19
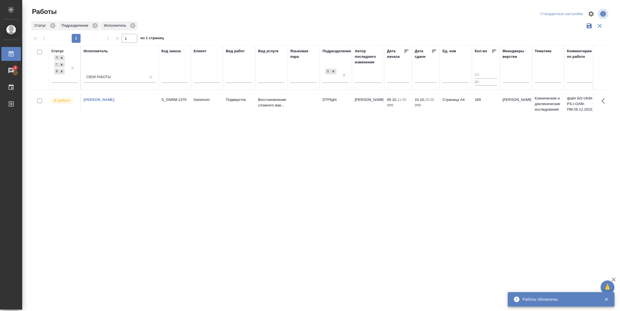
click at [456, 105] on td "Страница А4" at bounding box center [456, 103] width 32 height 19
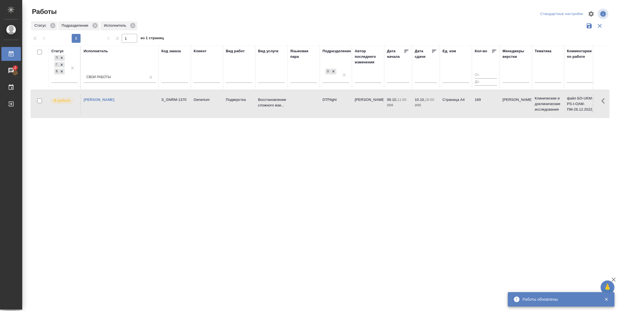
click at [456, 105] on td "Страница А4" at bounding box center [456, 103] width 32 height 19
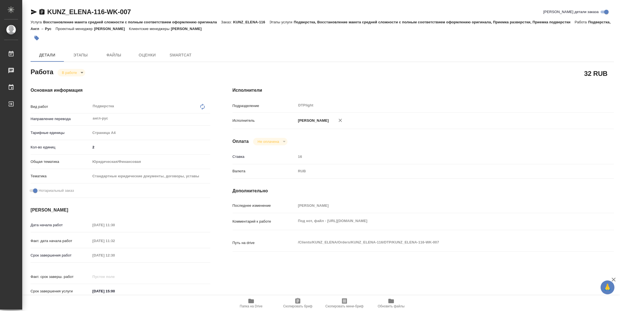
type textarea "x"
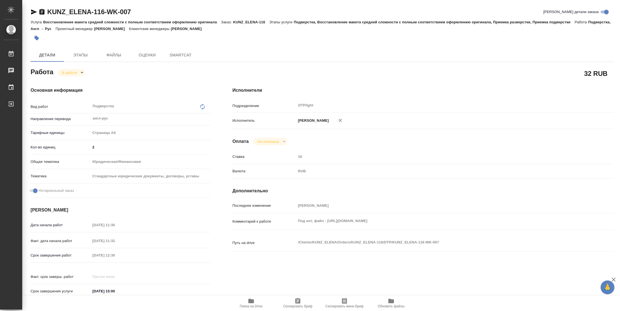
type textarea "x"
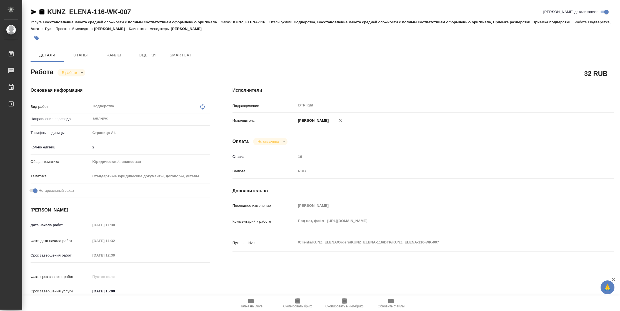
type textarea "x"
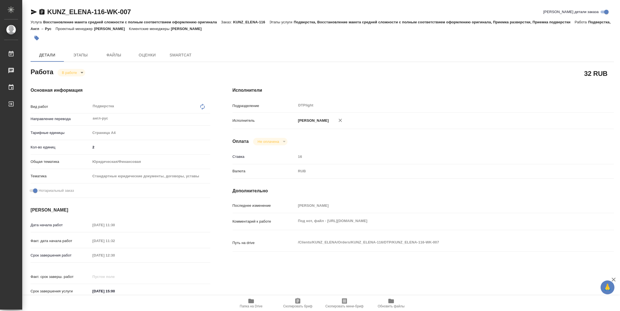
type textarea "x"
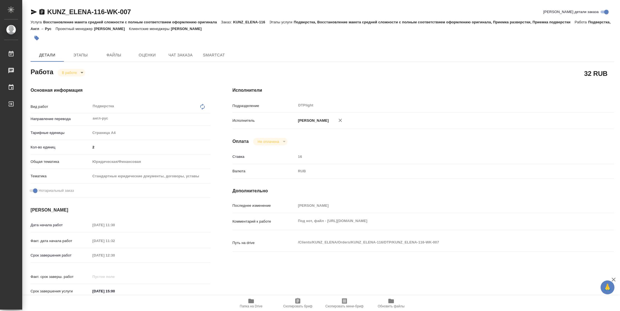
type textarea "x"
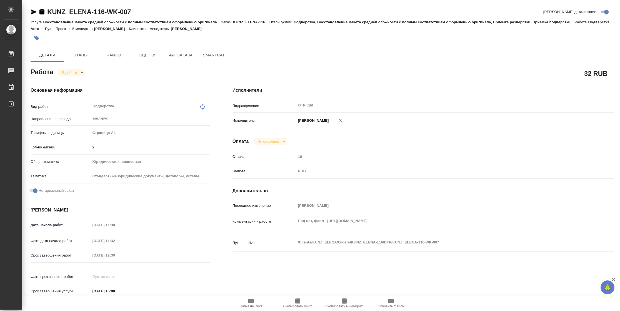
type textarea "x"
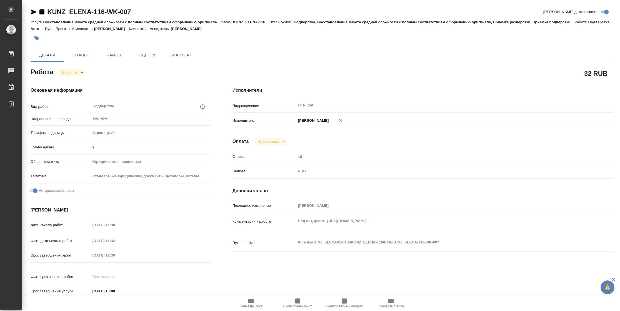
type textarea "x"
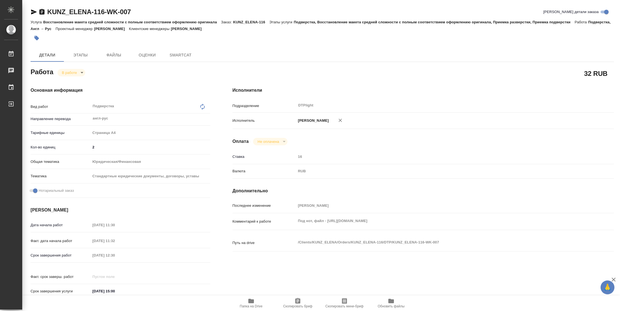
type textarea "x"
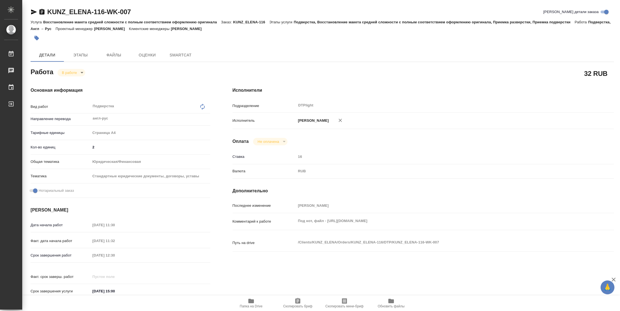
click at [246, 306] on span "Папка на Drive" at bounding box center [251, 306] width 23 height 4
type textarea "x"
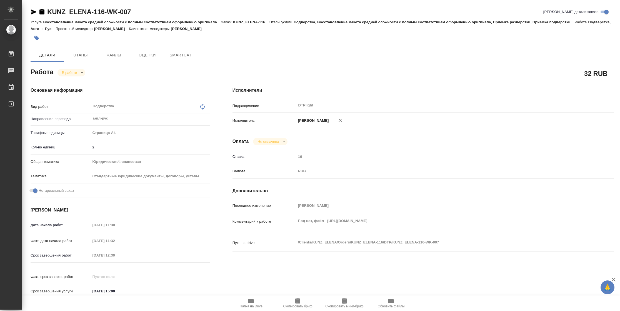
type textarea "x"
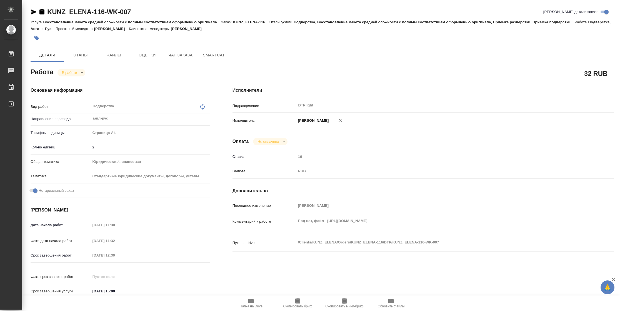
type textarea "x"
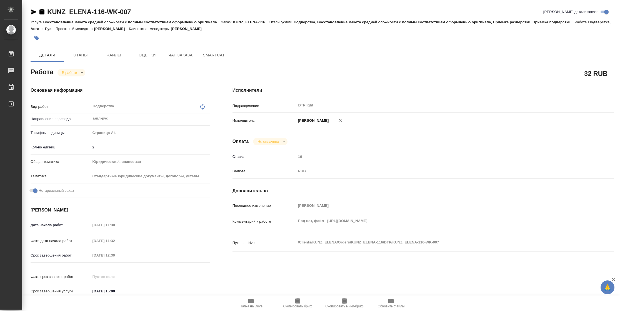
type textarea "x"
click at [74, 70] on body "🙏 .cls-1 fill:#fff; AWATERA Vasilyeva Natalia Работы 2 Чаты График Выйти KUNZ_E…" at bounding box center [310, 155] width 620 height 311
click at [74, 81] on button "Выполнен" at bounding box center [72, 82] width 20 height 6
type textarea "x"
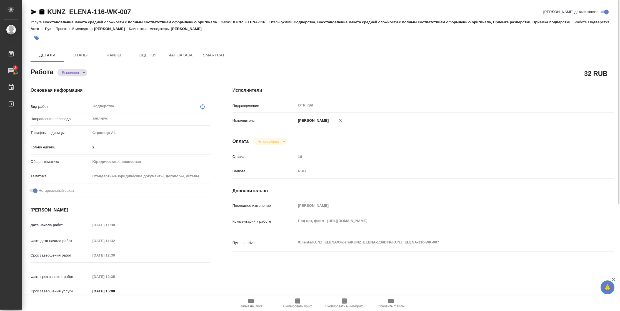
type textarea "x"
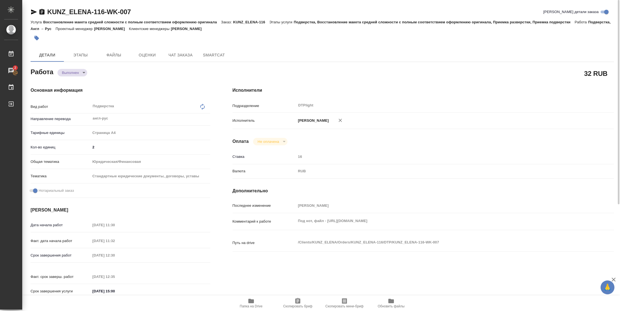
type textarea "x"
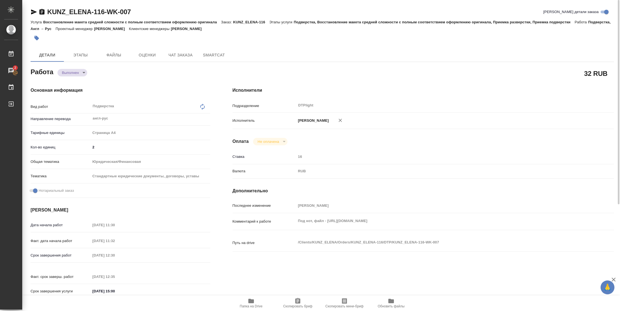
type textarea "x"
drag, startPoint x: 32, startPoint y: 11, endPoint x: 63, endPoint y: 11, distance: 30.9
click at [32, 11] on icon "button" at bounding box center [34, 11] width 6 height 5
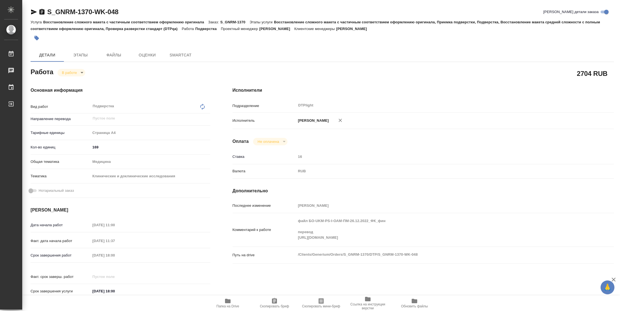
type textarea "x"
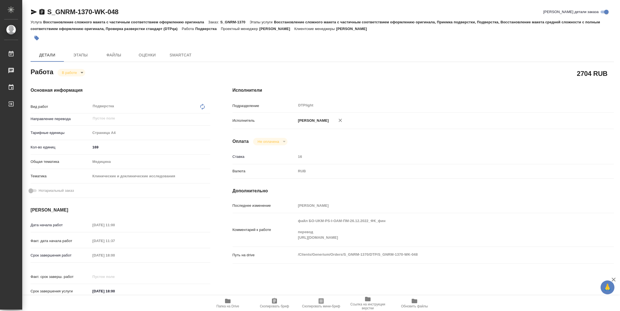
type textarea "x"
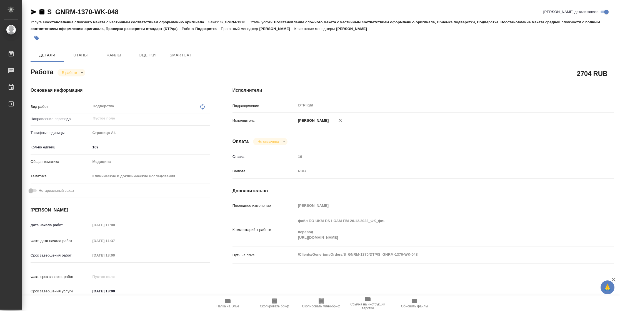
type textarea "x"
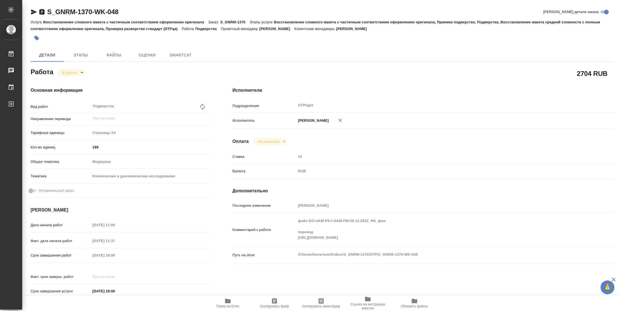
type textarea "x"
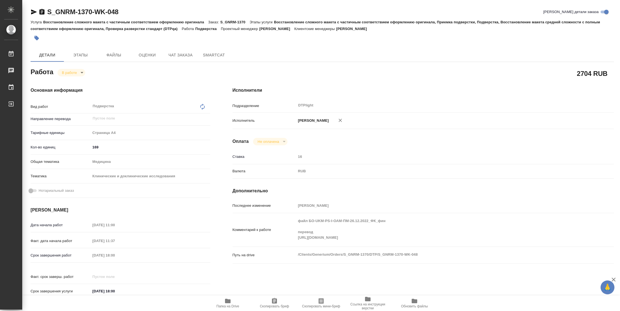
type textarea "x"
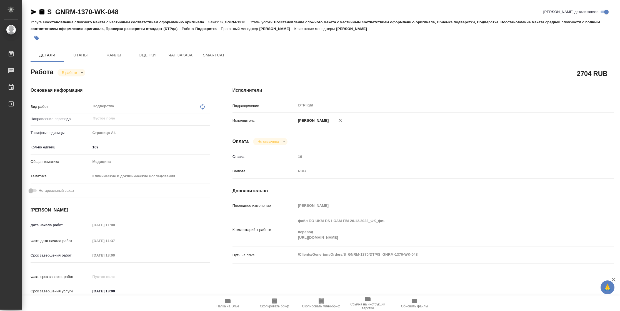
type textarea "x"
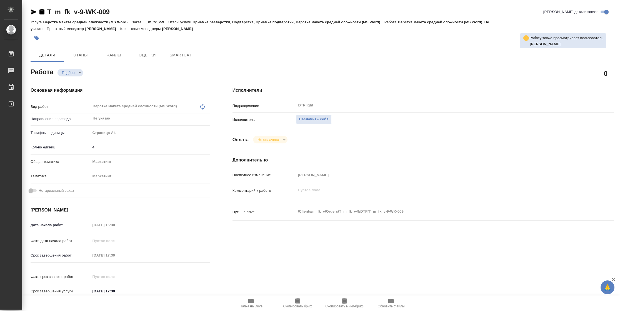
type textarea "x"
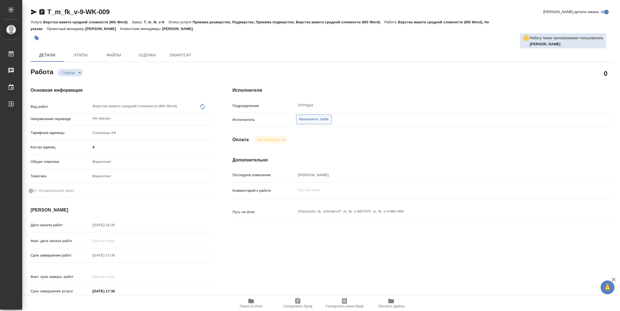
type textarea "x"
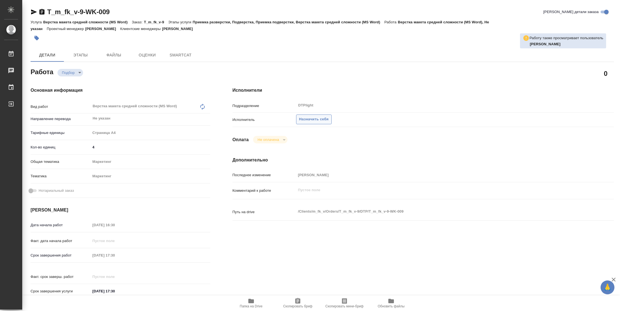
click at [310, 122] on button "Назначить себя" at bounding box center [314, 120] width 36 height 10
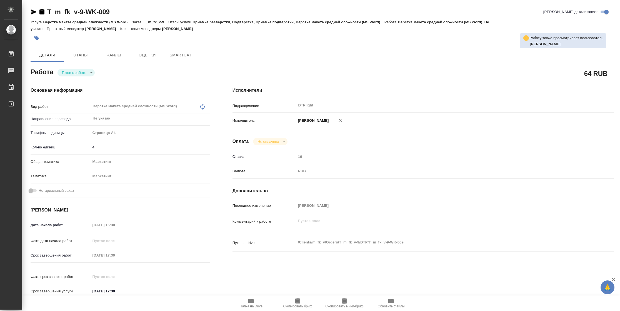
type textarea "x"
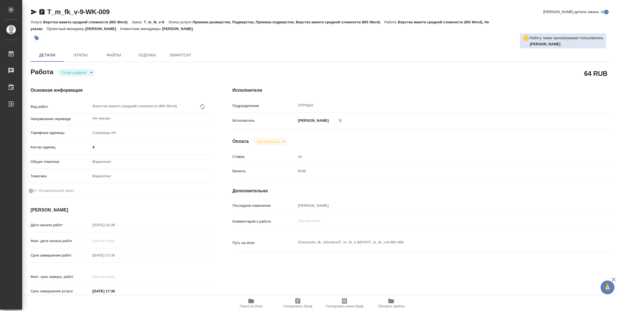
type textarea "x"
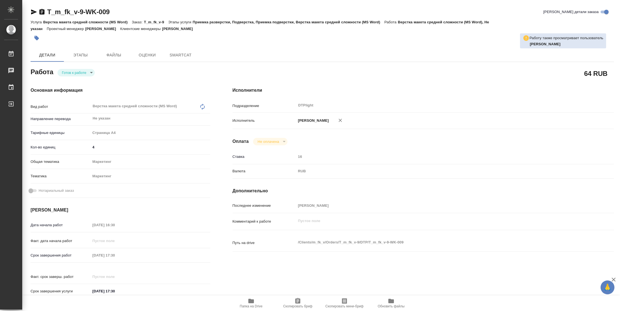
type textarea "x"
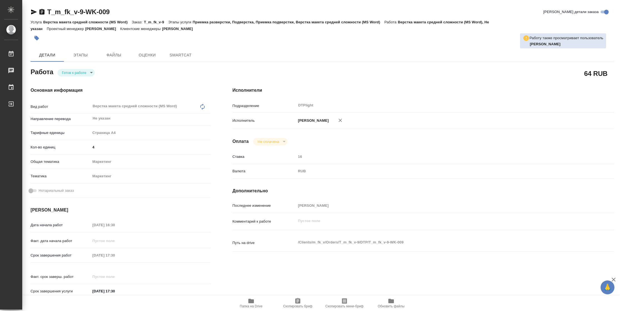
click at [78, 73] on body "🙏 .cls-1 fill:#fff; AWATERA Vasilyeva Natalia Работы Чаты График Выйти T_m_fk_v…" at bounding box center [310, 155] width 620 height 311
type textarea "x"
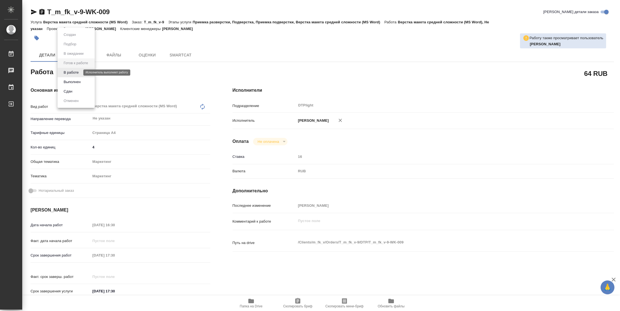
type textarea "x"
click at [78, 73] on button "В работе" at bounding box center [71, 72] width 18 height 6
type textarea "x"
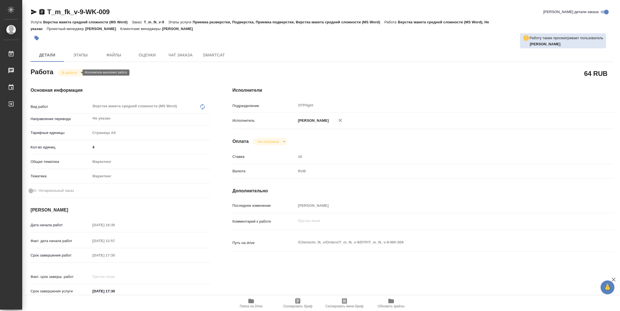
type textarea "x"
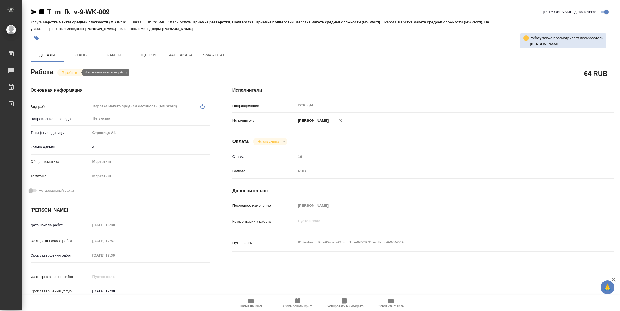
type textarea "x"
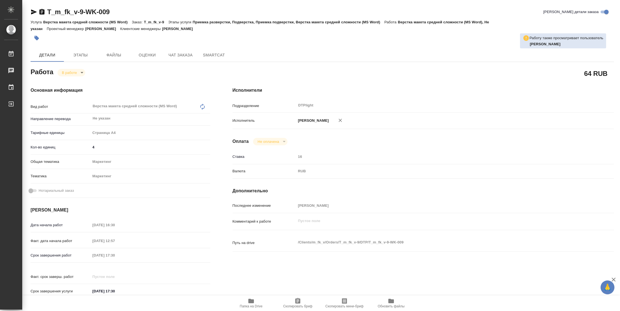
type textarea "x"
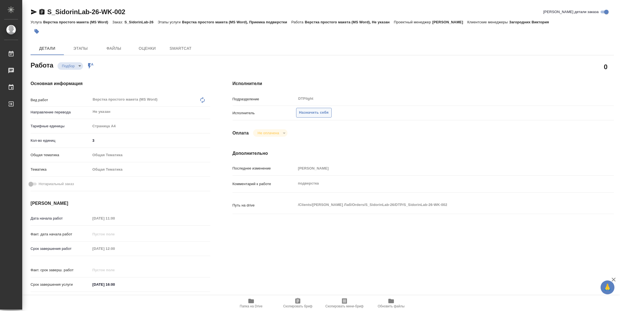
type textarea "x"
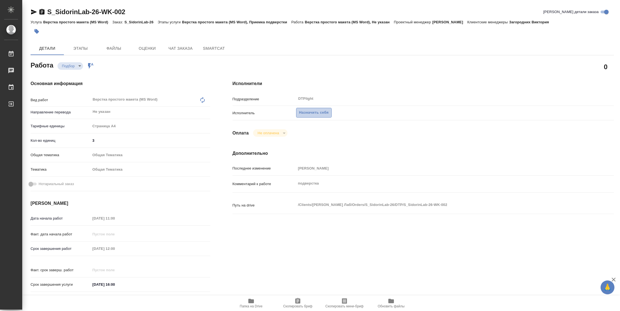
click at [323, 112] on span "Назначить себя" at bounding box center [313, 113] width 29 height 6
type textarea "x"
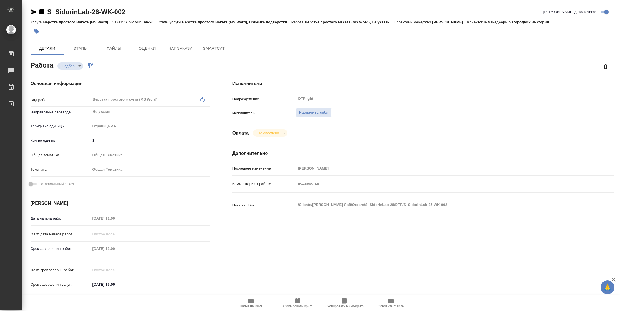
type textarea "x"
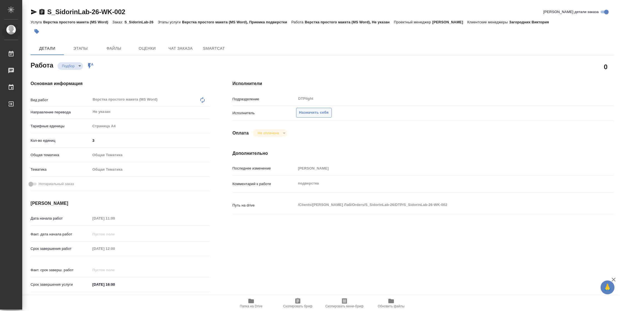
type textarea "x"
click at [308, 114] on span "Назначить себя" at bounding box center [313, 113] width 29 height 6
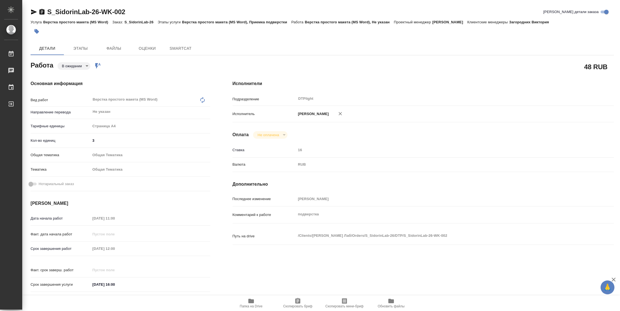
type textarea "x"
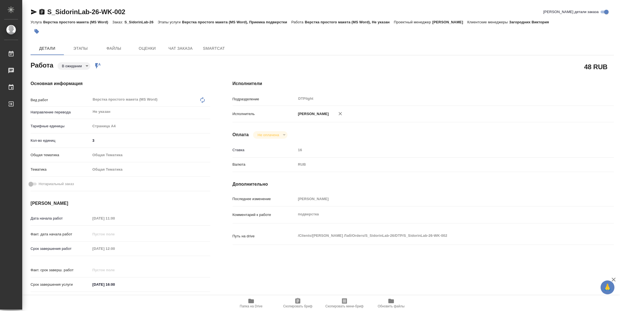
type textarea "x"
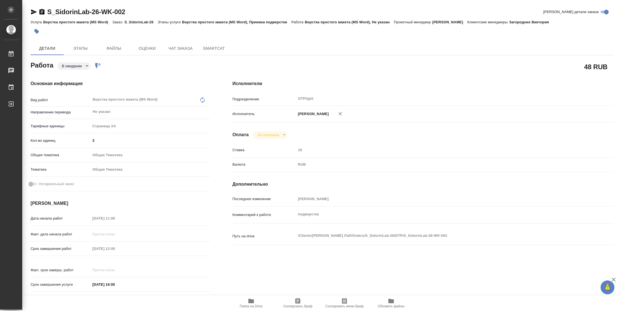
type textarea "x"
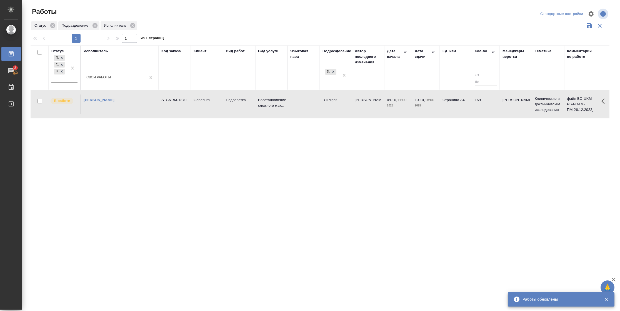
click at [60, 77] on div "Подбор Готов к работе В работе" at bounding box center [59, 68] width 16 height 29
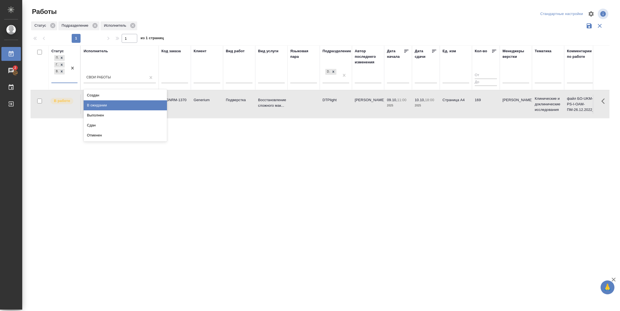
drag, startPoint x: 108, startPoint y: 105, endPoint x: 343, endPoint y: 71, distance: 237.0
click at [108, 105] on div "В ожидании" at bounding box center [125, 105] width 83 height 10
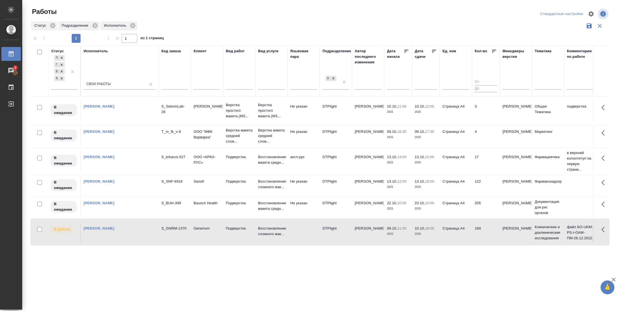
click at [435, 52] on icon at bounding box center [435, 51] width 6 height 6
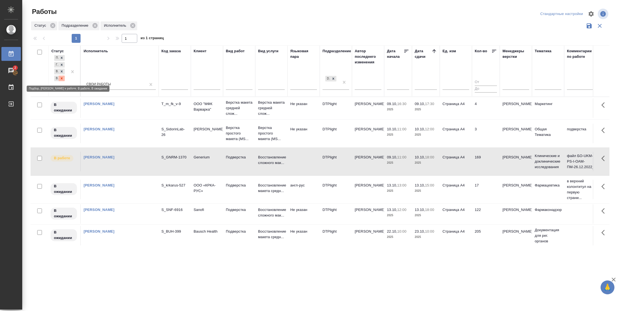
click at [64, 79] on div at bounding box center [62, 79] width 6 height 6
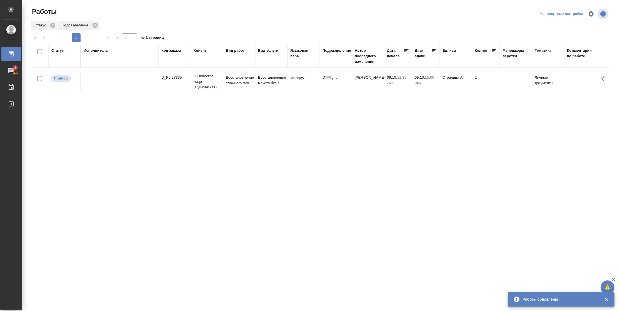
click at [61, 50] on div "Статус" at bounding box center [57, 51] width 13 height 6
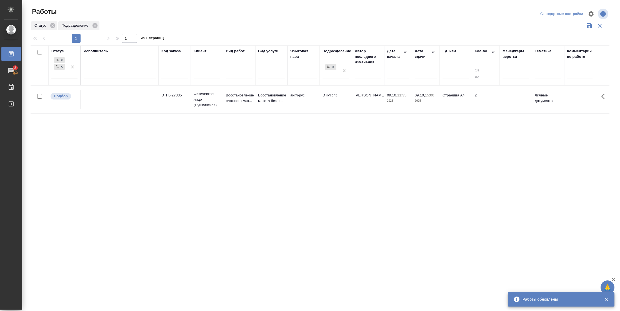
click at [72, 77] on div at bounding box center [73, 67] width 10 height 22
click at [105, 108] on div "В работе" at bounding box center [125, 111] width 83 height 10
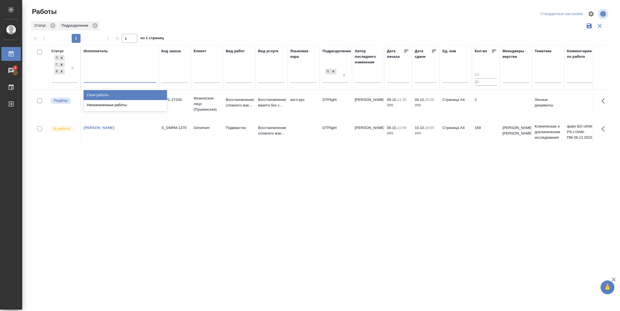
click at [112, 78] on div at bounding box center [120, 77] width 72 height 8
click at [111, 94] on div "Свои работы" at bounding box center [125, 95] width 83 height 10
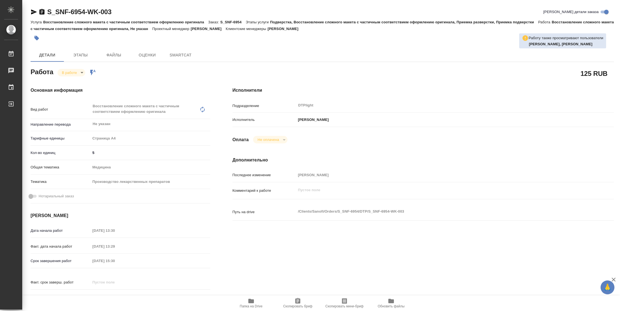
type textarea "x"
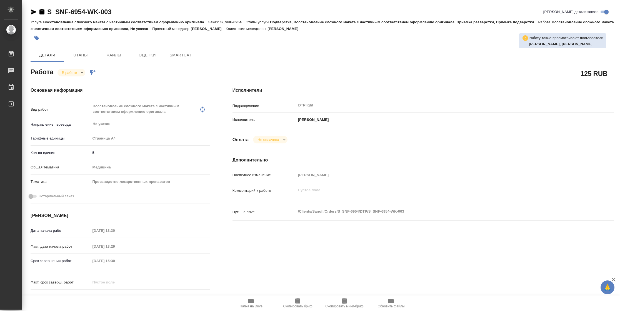
type textarea "x"
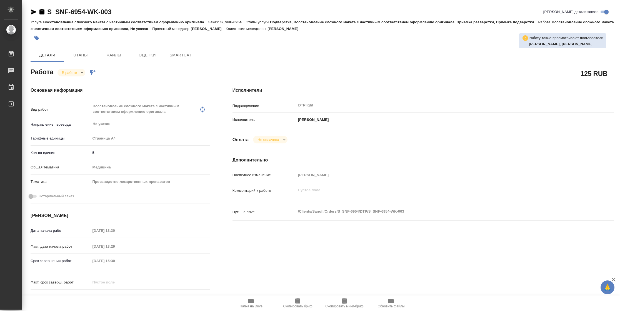
type textarea "x"
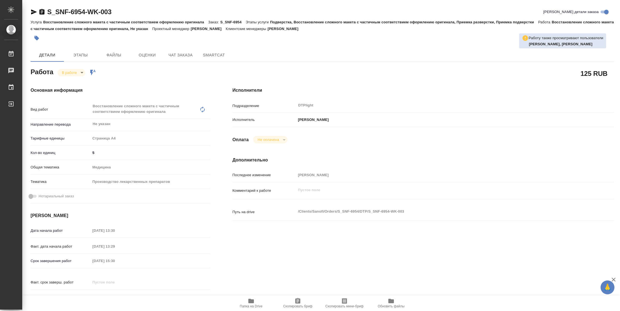
type textarea "x"
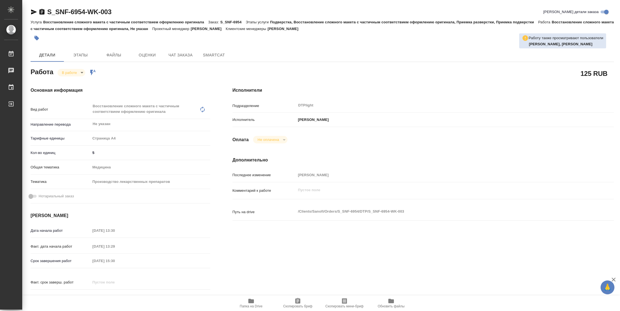
click at [253, 308] on span "Папка на Drive" at bounding box center [251, 306] width 23 height 4
type textarea "x"
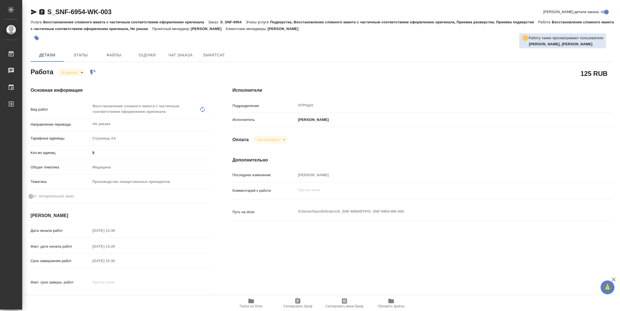
type textarea "x"
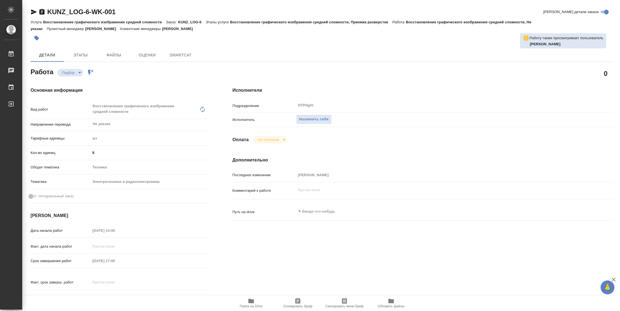
type textarea "x"
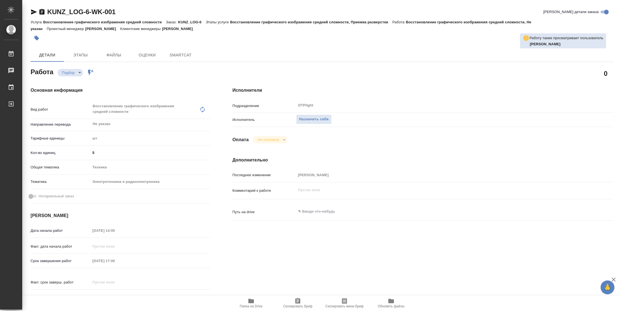
type textarea "x"
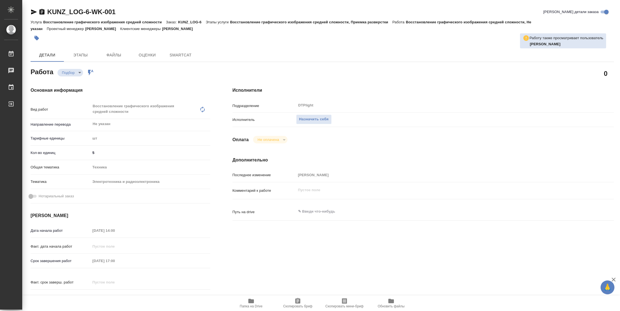
type textarea "x"
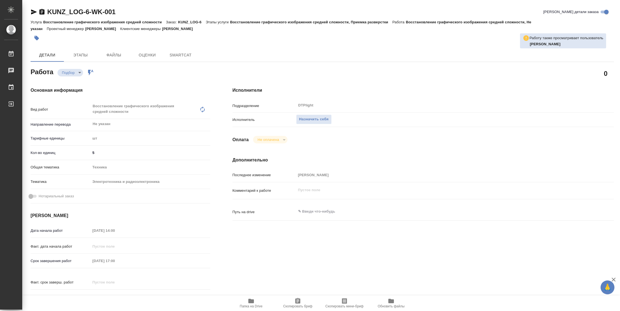
click at [251, 298] on icon "button" at bounding box center [251, 301] width 7 height 7
type textarea "x"
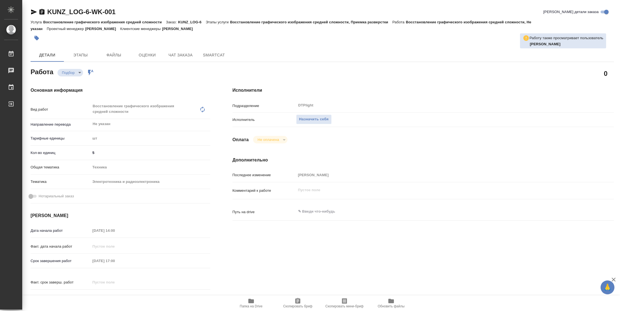
type textarea "x"
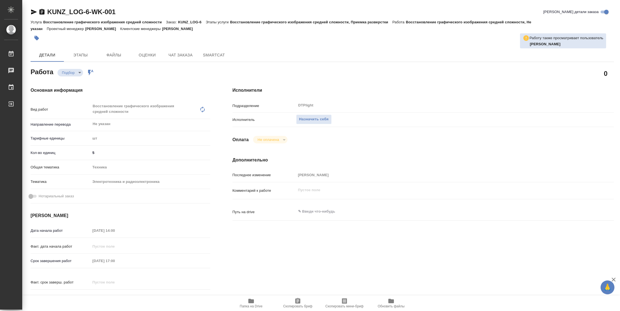
type textarea "x"
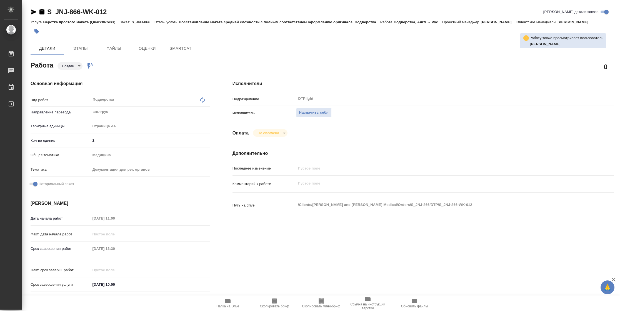
type textarea "x"
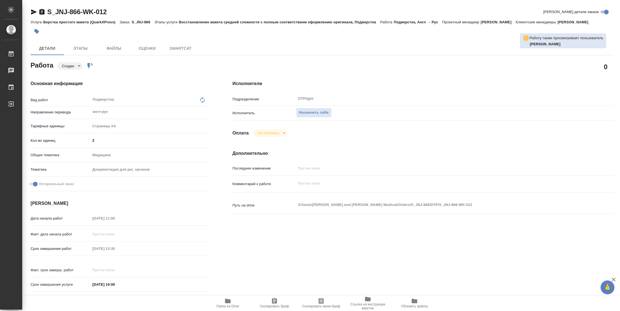
type textarea "x"
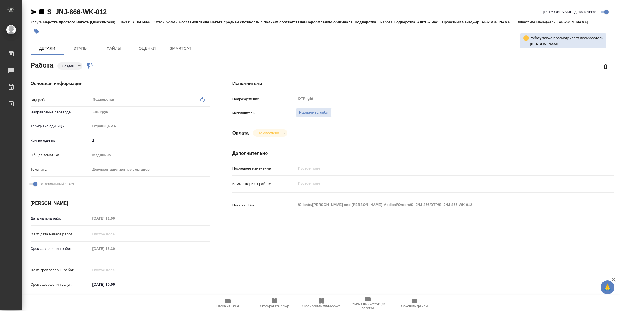
type textarea "x"
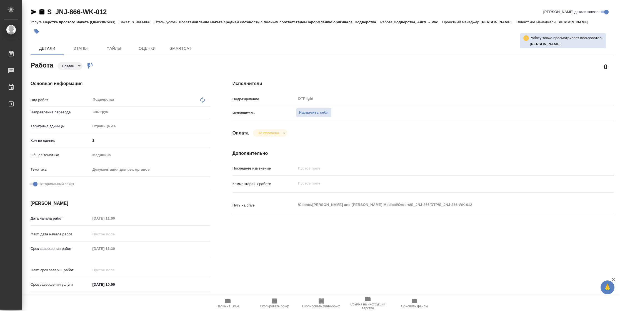
type textarea "x"
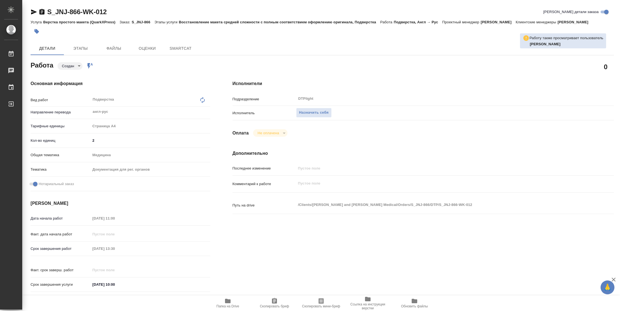
type textarea "x"
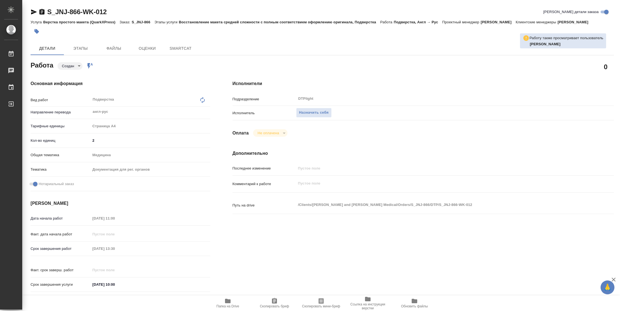
type textarea "x"
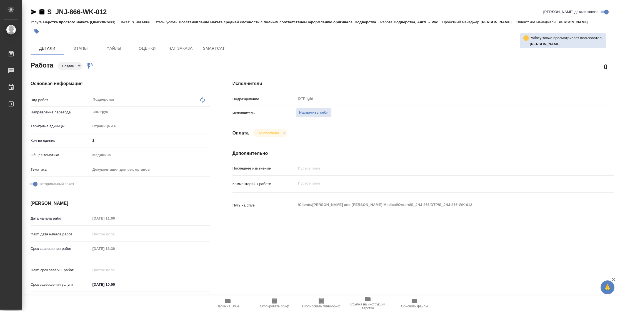
type textarea "x"
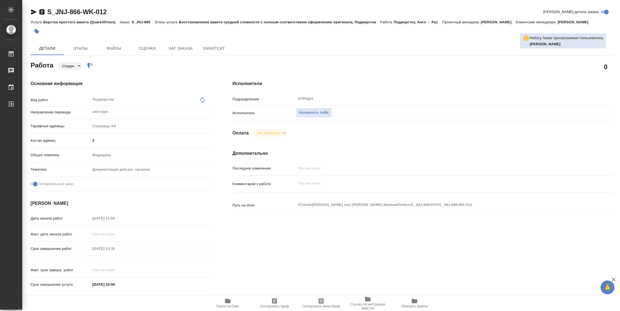
click at [229, 302] on icon "button" at bounding box center [228, 301] width 6 height 4
type textarea "x"
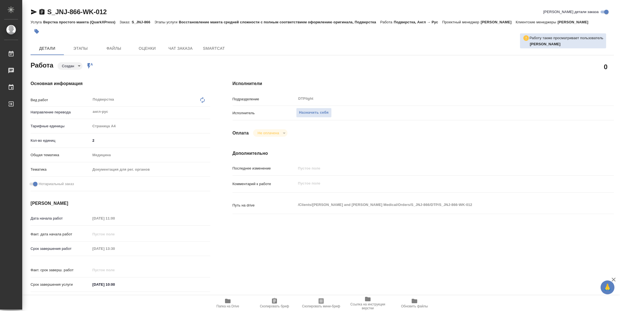
type textarea "x"
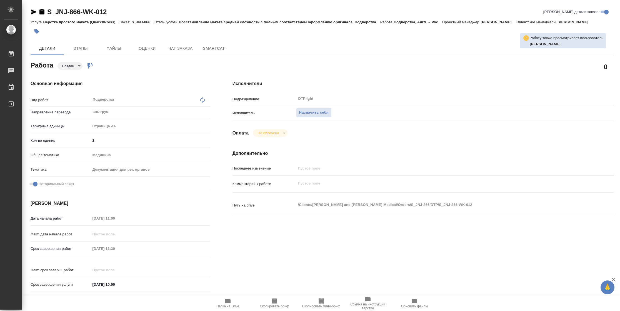
type textarea "x"
click at [318, 114] on span "Назначить себя" at bounding box center [313, 113] width 29 height 6
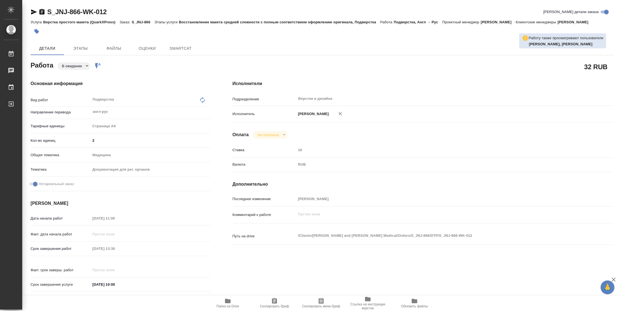
type textarea "x"
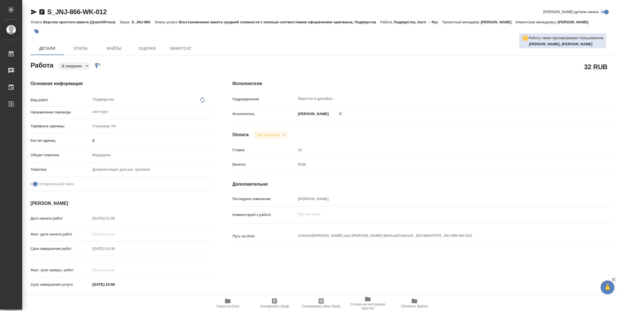
type textarea "x"
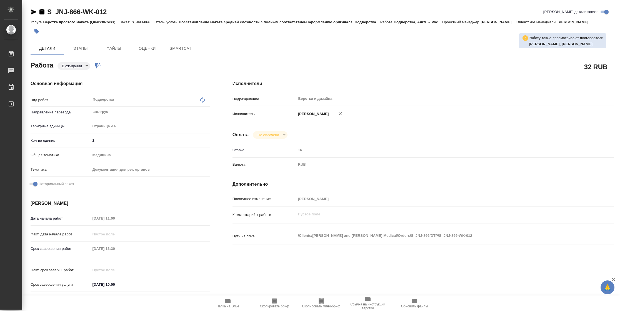
type textarea "x"
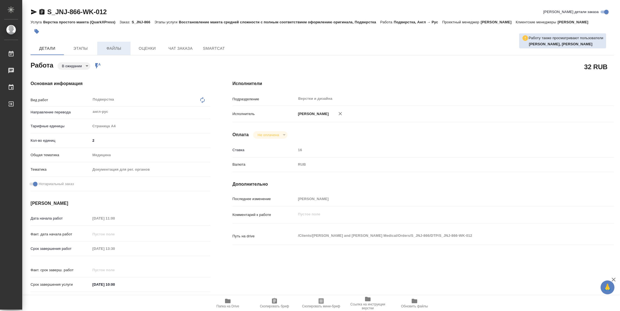
type textarea "x"
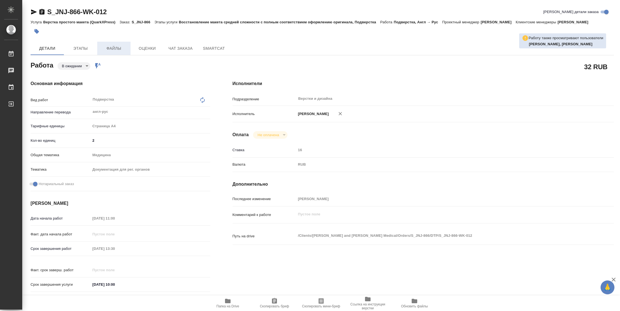
type textarea "x"
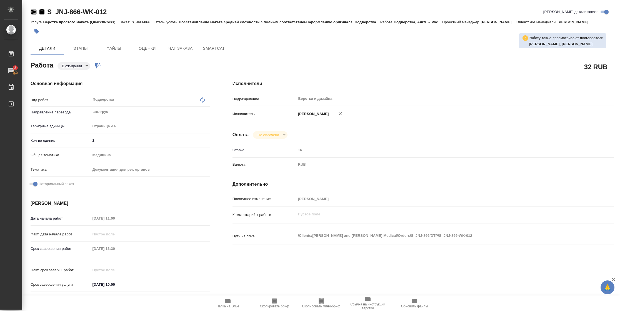
click at [34, 12] on icon "button" at bounding box center [34, 11] width 6 height 5
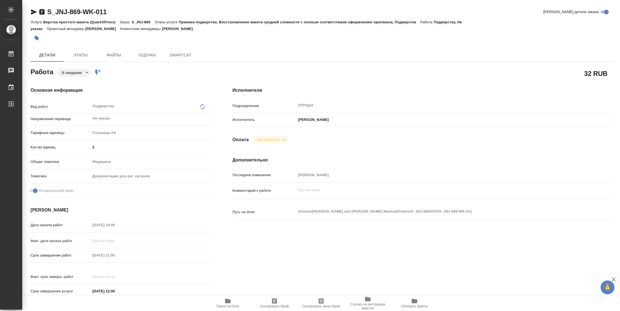
type textarea "x"
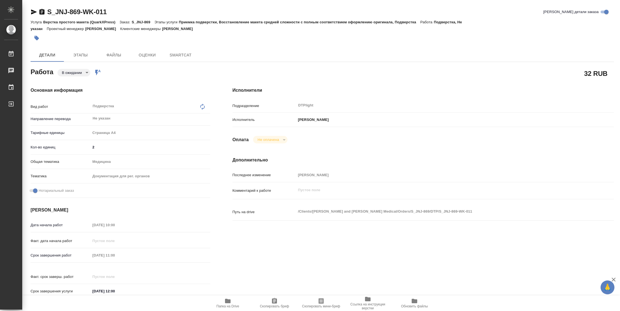
type textarea "x"
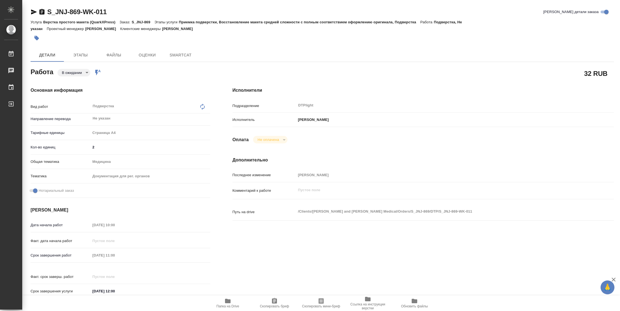
type textarea "x"
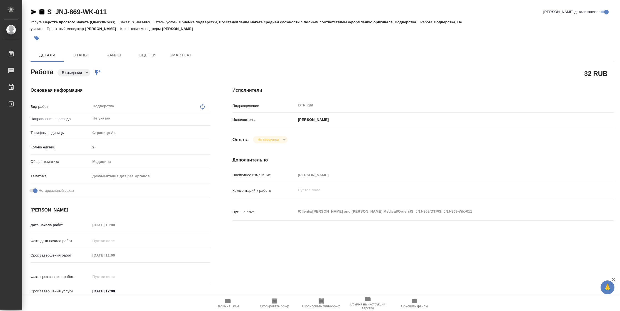
type textarea "x"
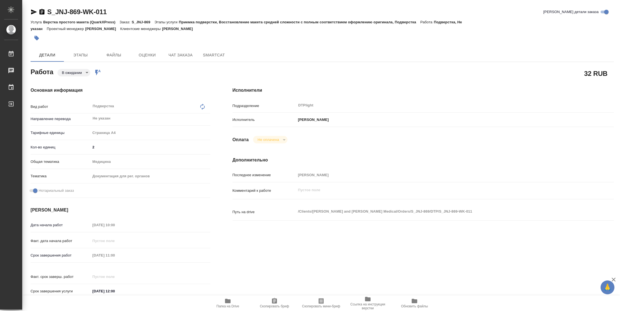
type textarea "x"
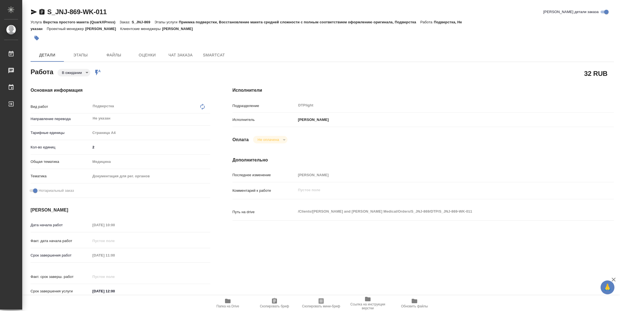
type textarea "x"
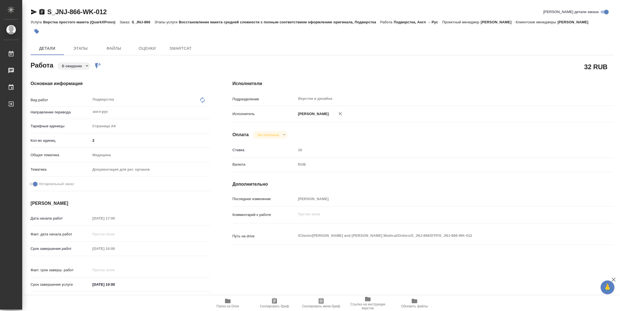
type textarea "x"
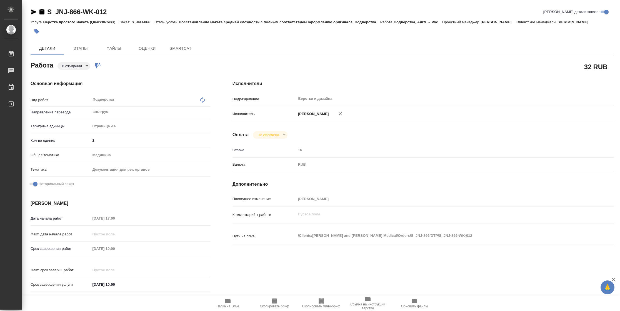
type textarea "x"
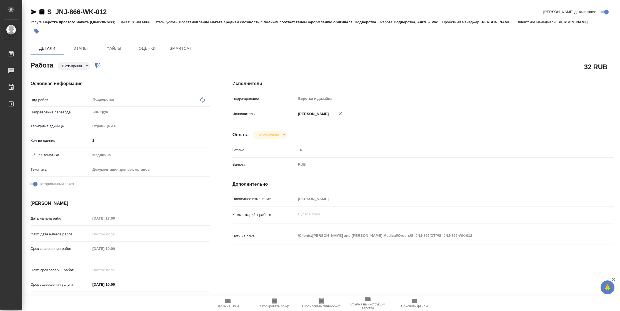
type textarea "x"
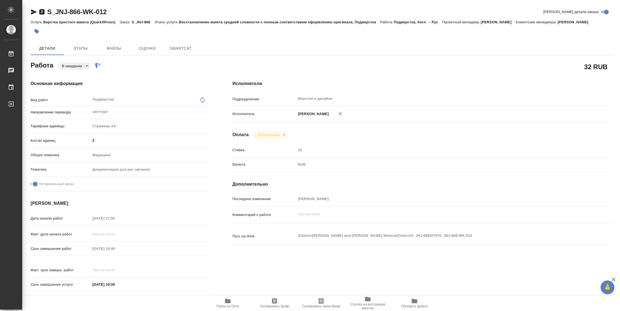
type textarea "x"
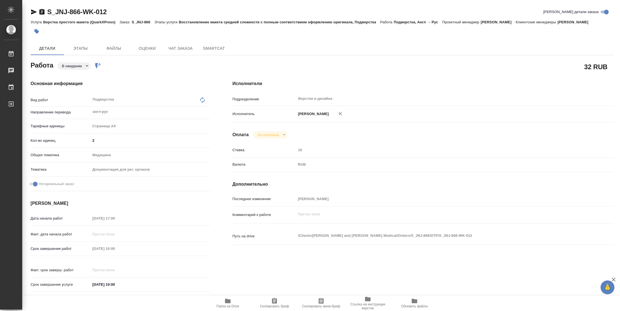
type textarea "x"
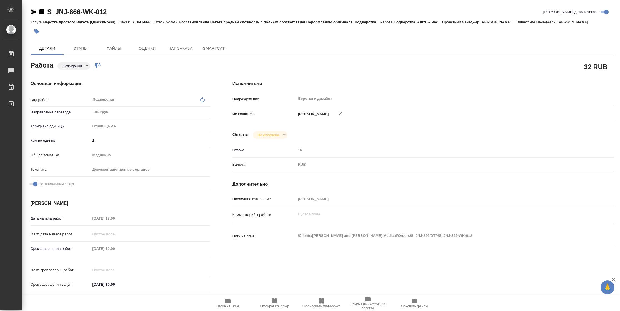
type textarea "x"
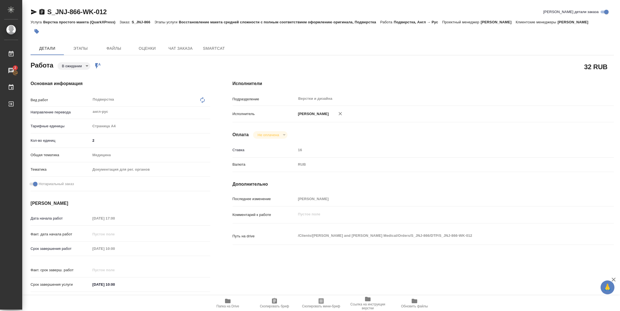
click at [232, 302] on span "Папка на Drive" at bounding box center [228, 303] width 40 height 11
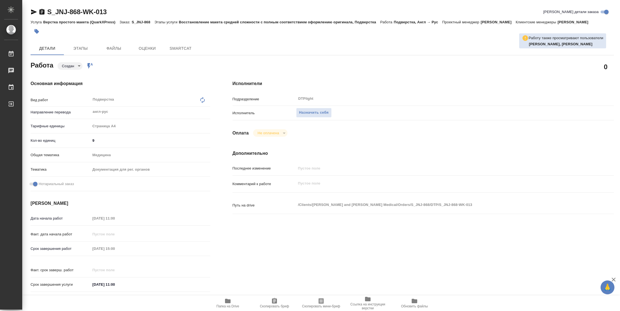
type textarea "x"
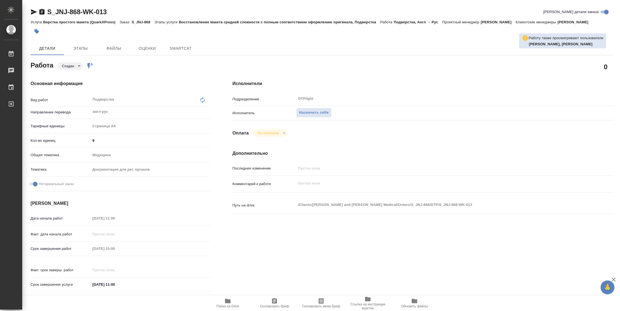
type textarea "x"
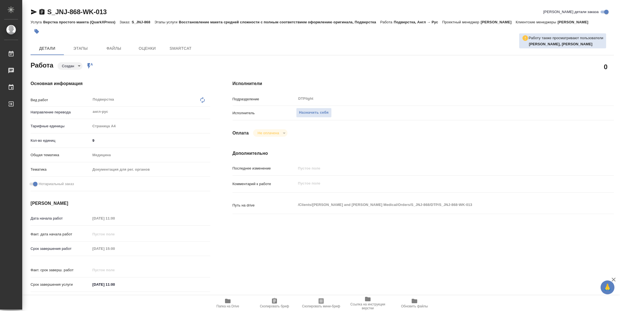
type textarea "x"
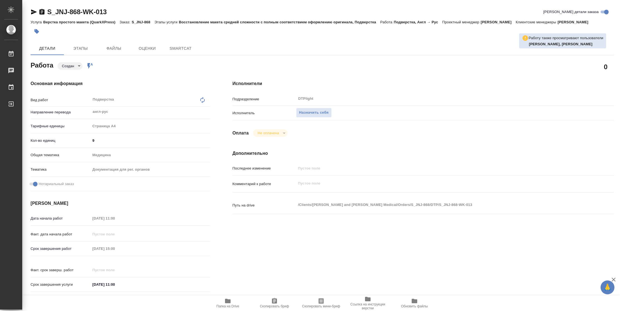
type textarea "x"
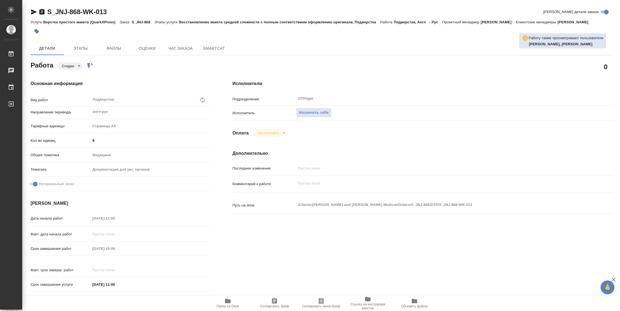
click at [234, 304] on span "Папка на Drive" at bounding box center [228, 306] width 23 height 4
type textarea "x"
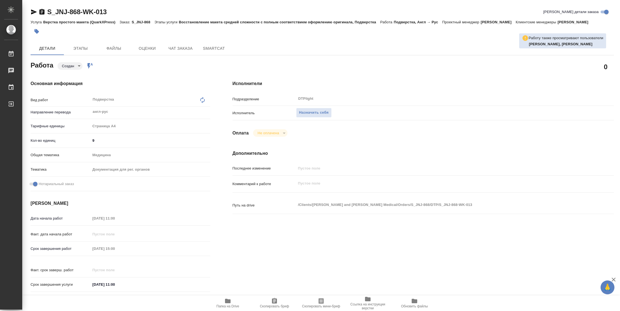
type textarea "x"
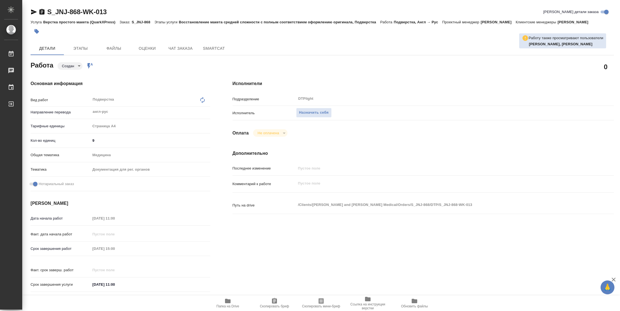
type textarea "x"
